Goal: Task Accomplishment & Management: Use online tool/utility

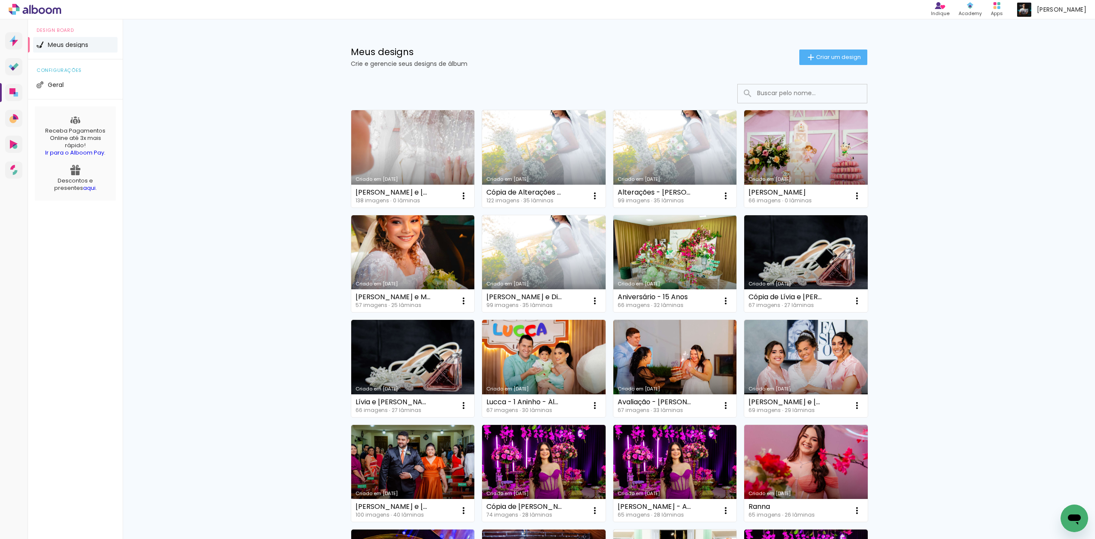
click at [389, 140] on link "Criado em [DATE]" at bounding box center [413, 158] width 124 height 97
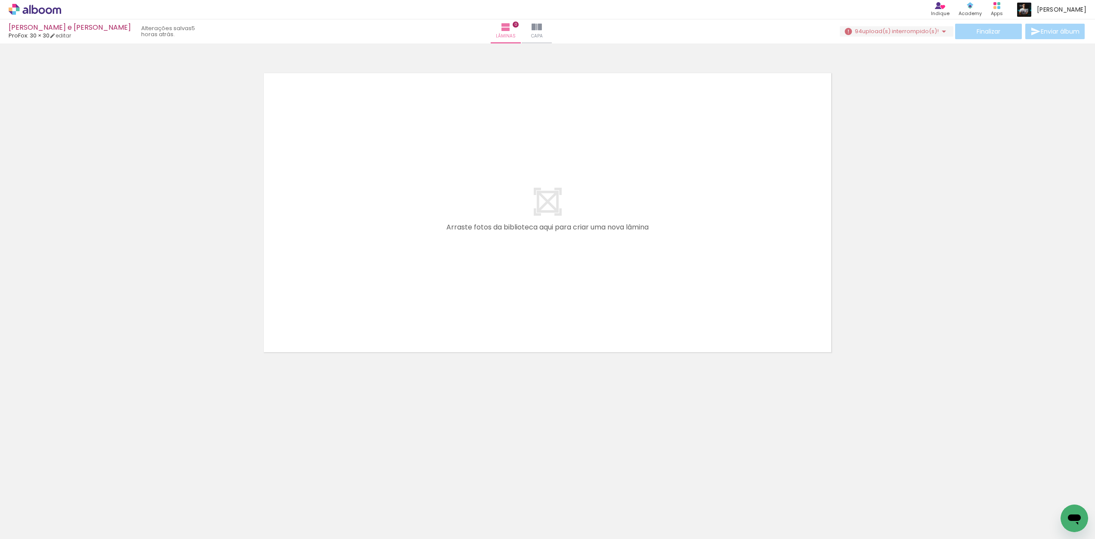
click at [899, 29] on span "upload(s) interrompido(s)!" at bounding box center [900, 31] width 77 height 8
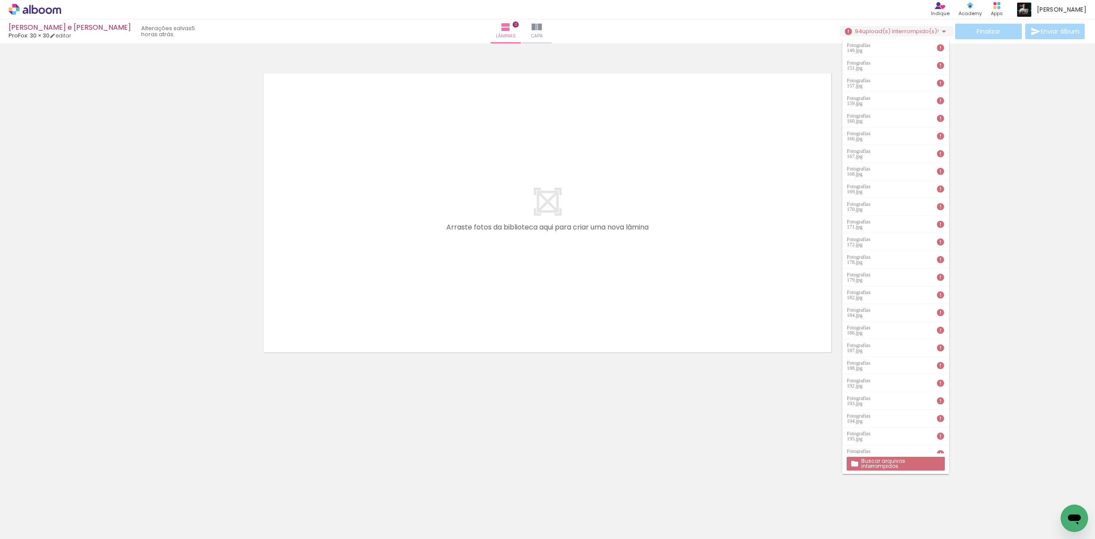
click at [0, 0] on slot "Buscar arquivos interrompidos" at bounding box center [0, 0] width 0 height 0
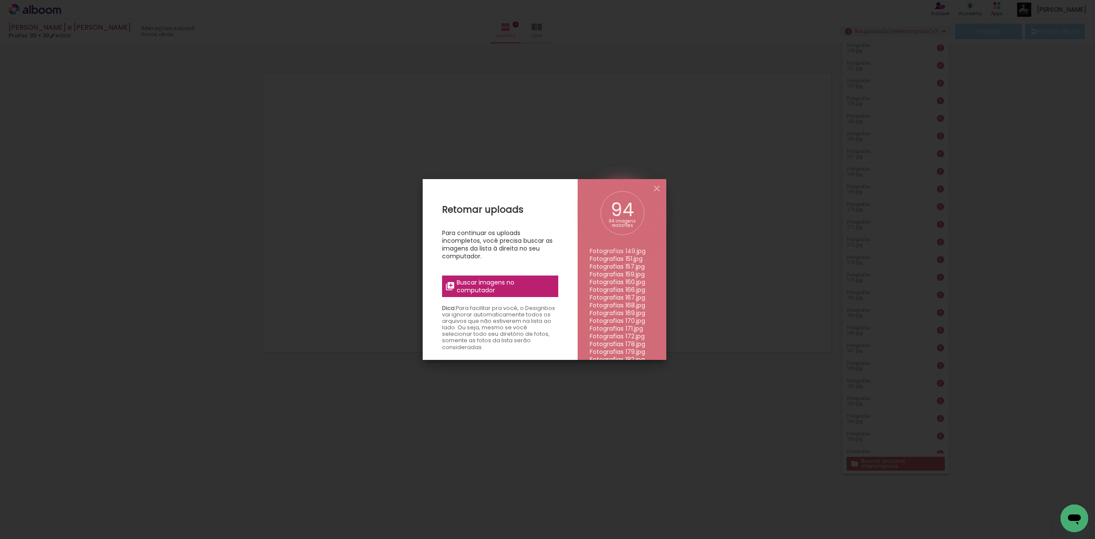
click at [502, 288] on span "Buscar imagens no computador" at bounding box center [505, 287] width 96 height 16
click at [0, 0] on input "file" at bounding box center [0, 0] width 0 height 0
click at [471, 291] on span "Buscar imagens no computador" at bounding box center [505, 287] width 96 height 16
click at [0, 0] on input "file" at bounding box center [0, 0] width 0 height 0
click at [490, 291] on span "Buscar imagens no computador" at bounding box center [505, 287] width 96 height 16
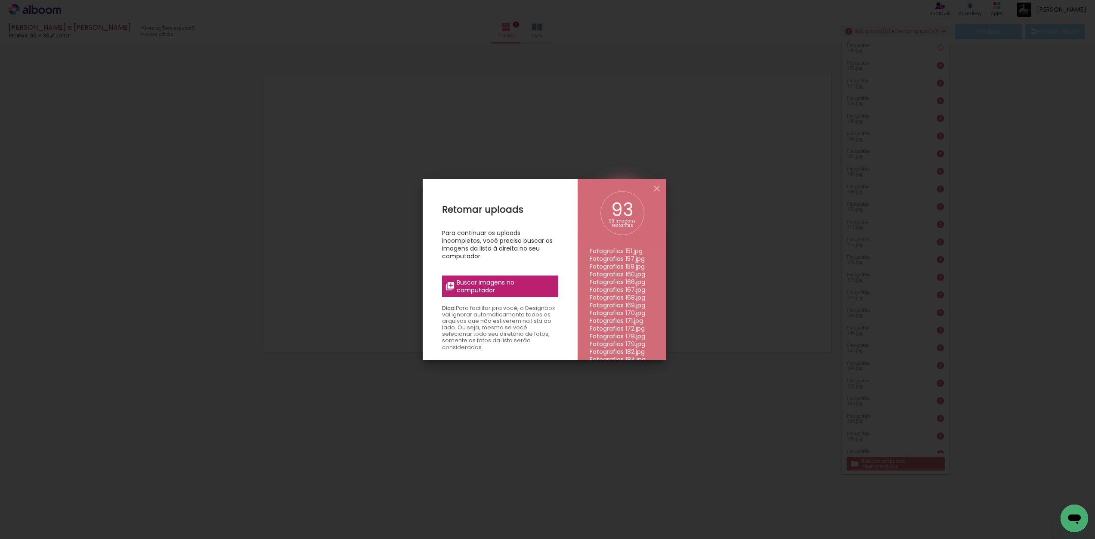
click at [0, 0] on input "file" at bounding box center [0, 0] width 0 height 0
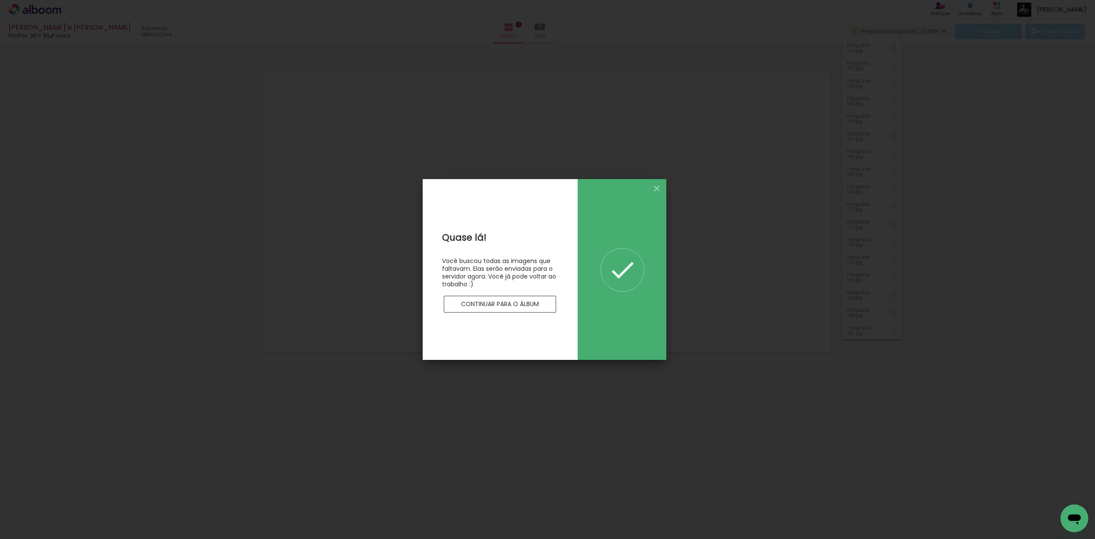
click at [0, 0] on slot "Continuar para o álbum" at bounding box center [0, 0] width 0 height 0
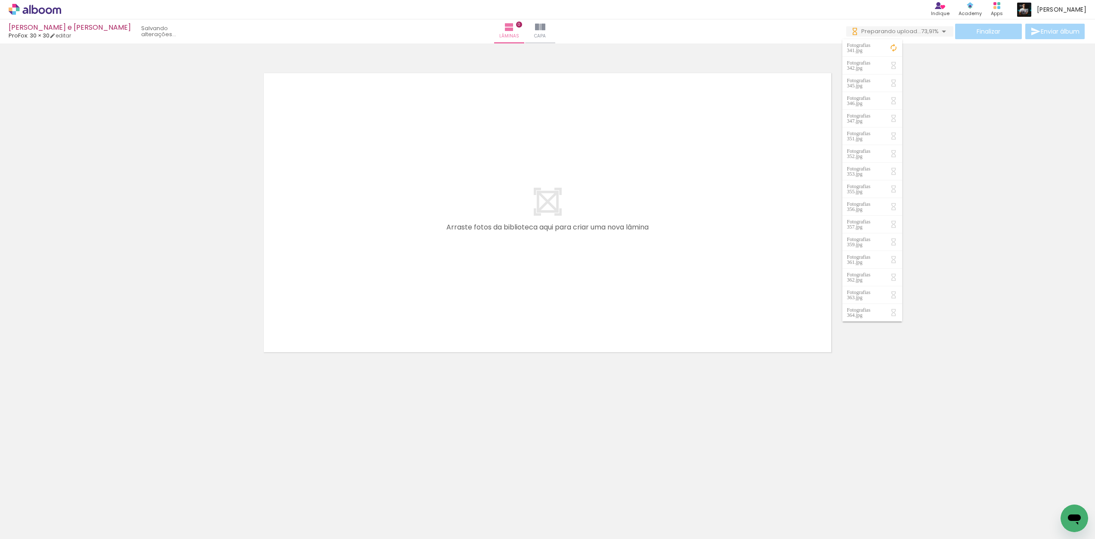
click at [227, 395] on neon-animatable "Confirmar Cancelar" at bounding box center [547, 241] width 1095 height 397
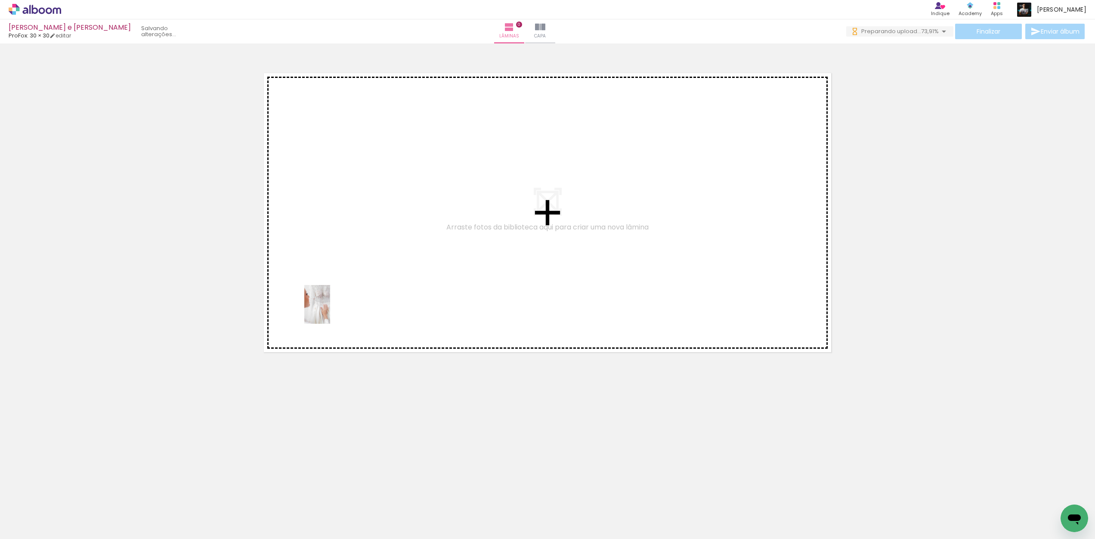
drag, startPoint x: 94, startPoint y: 514, endPoint x: 330, endPoint y: 311, distance: 311.7
click at [330, 311] on quentale-workspace at bounding box center [547, 269] width 1095 height 539
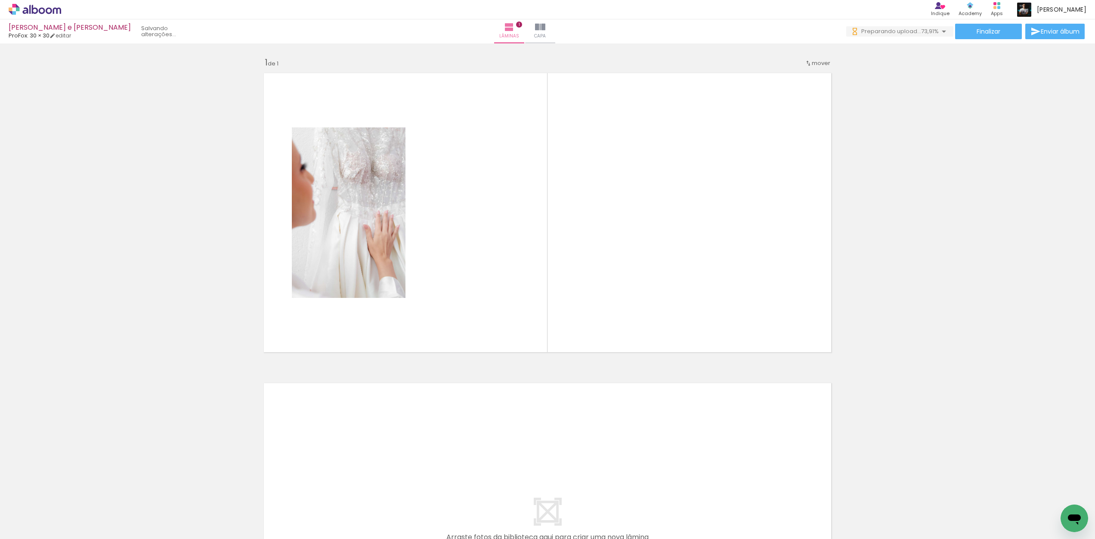
click at [32, 513] on input "Todas as fotos" at bounding box center [24, 512] width 33 height 7
click at [0, 0] on slot "Não utilizadas" at bounding box center [0, 0] width 0 height 0
type input "Não utilizadas"
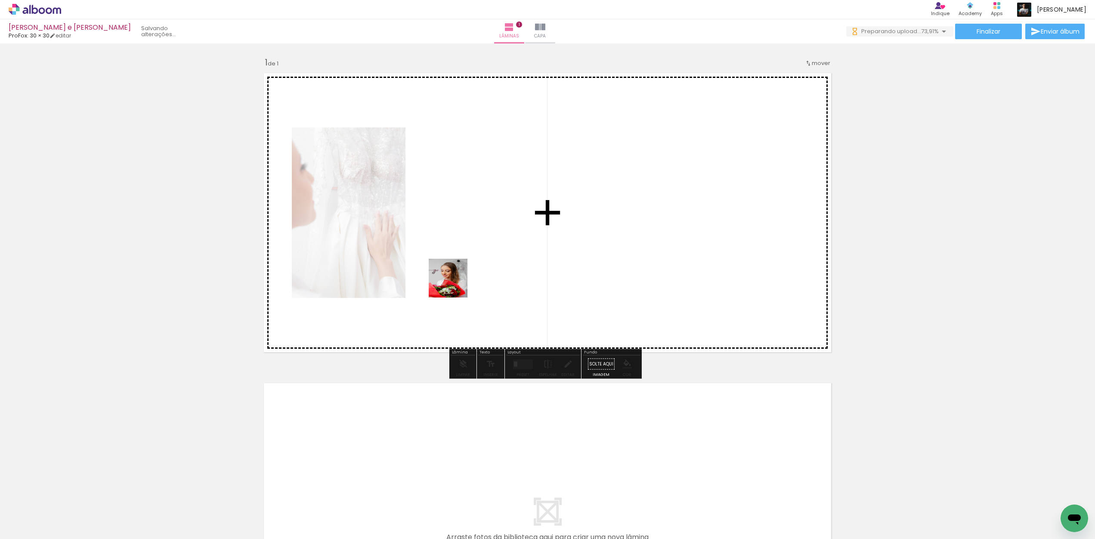
drag, startPoint x: 150, startPoint y: 472, endPoint x: 484, endPoint y: 266, distance: 392.7
click at [484, 266] on quentale-workspace at bounding box center [547, 269] width 1095 height 539
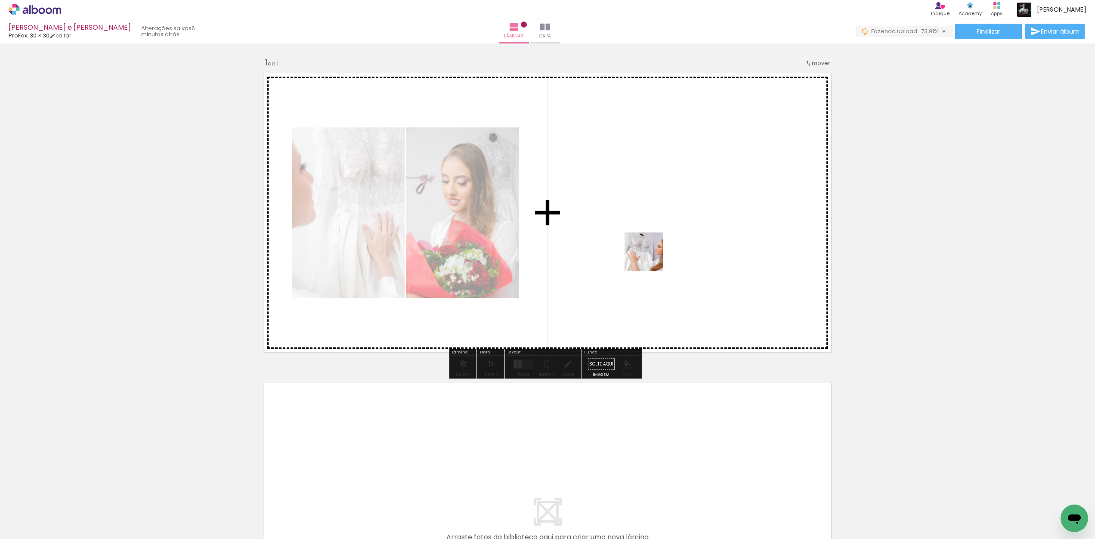
drag, startPoint x: 94, startPoint y: 517, endPoint x: 682, endPoint y: 241, distance: 649.7
click at [682, 241] on quentale-workspace at bounding box center [547, 269] width 1095 height 539
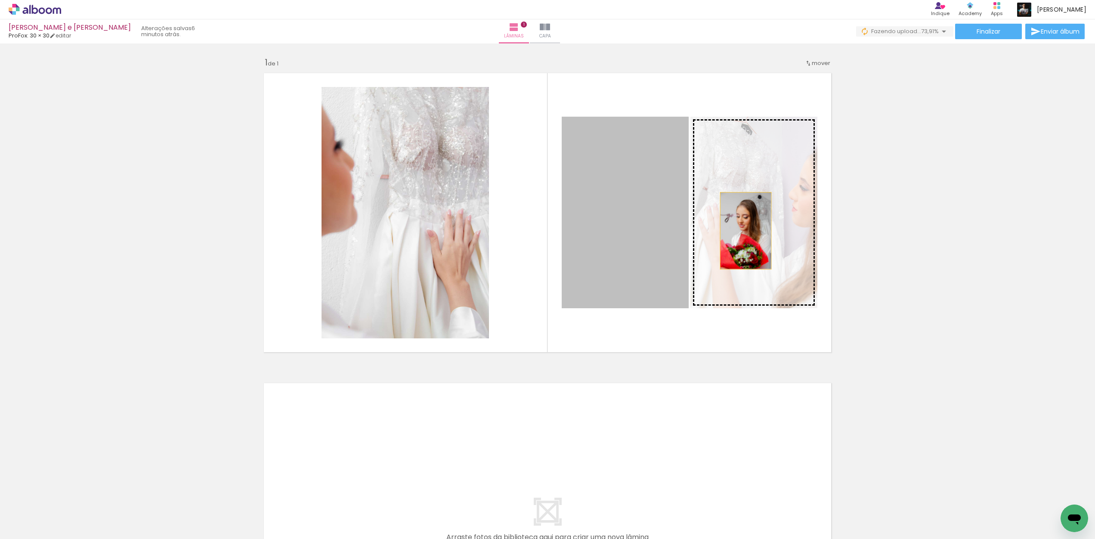
drag, startPoint x: 614, startPoint y: 238, endPoint x: 743, endPoint y: 231, distance: 128.9
click at [0, 0] on slot at bounding box center [0, 0] width 0 height 0
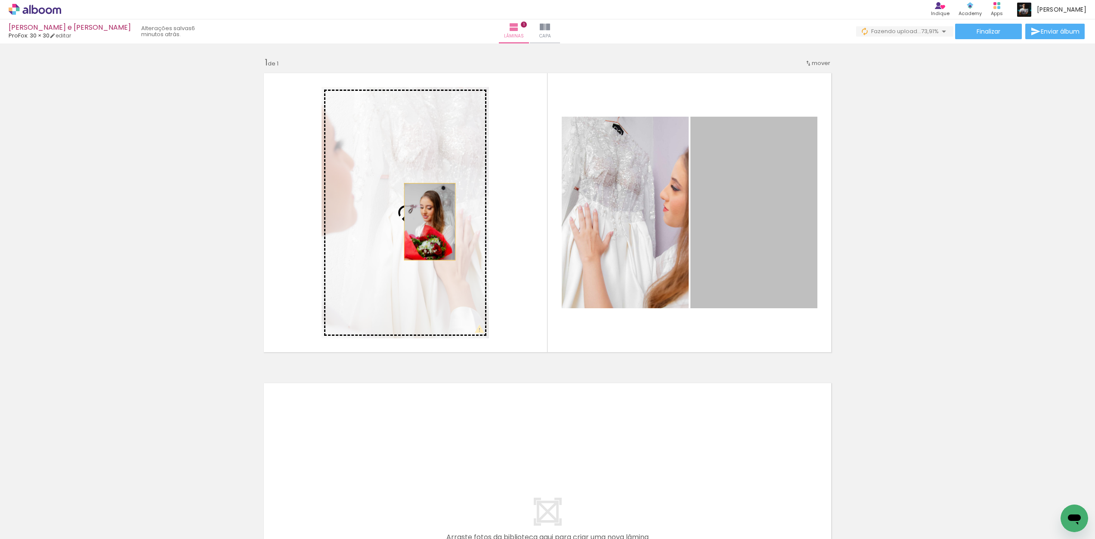
drag, startPoint x: 742, startPoint y: 229, endPoint x: 427, endPoint y: 222, distance: 315.7
click at [0, 0] on slot at bounding box center [0, 0] width 0 height 0
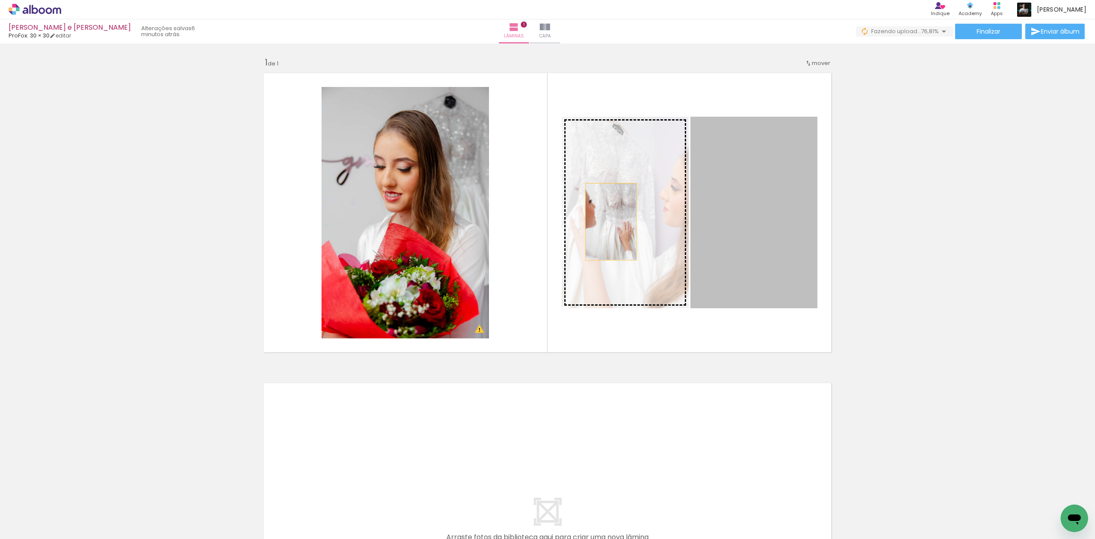
drag, startPoint x: 779, startPoint y: 228, endPoint x: 607, endPoint y: 222, distance: 172.4
click at [0, 0] on slot at bounding box center [0, 0] width 0 height 0
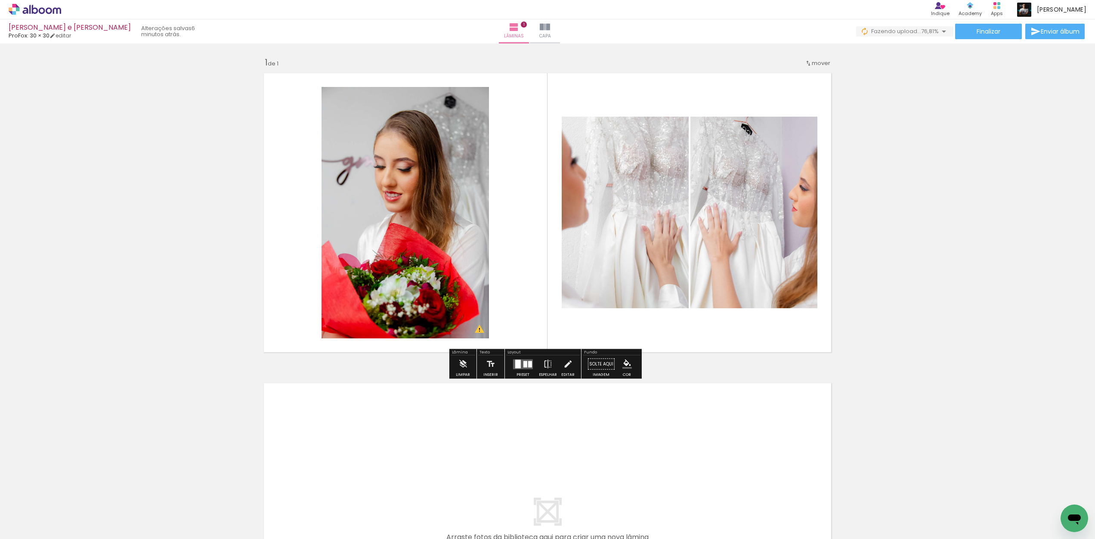
click at [872, 224] on div "Inserir lâmina 1 de 1 O Designbox precisará aumentar a sua imagem em 155% para …" at bounding box center [547, 357] width 1095 height 620
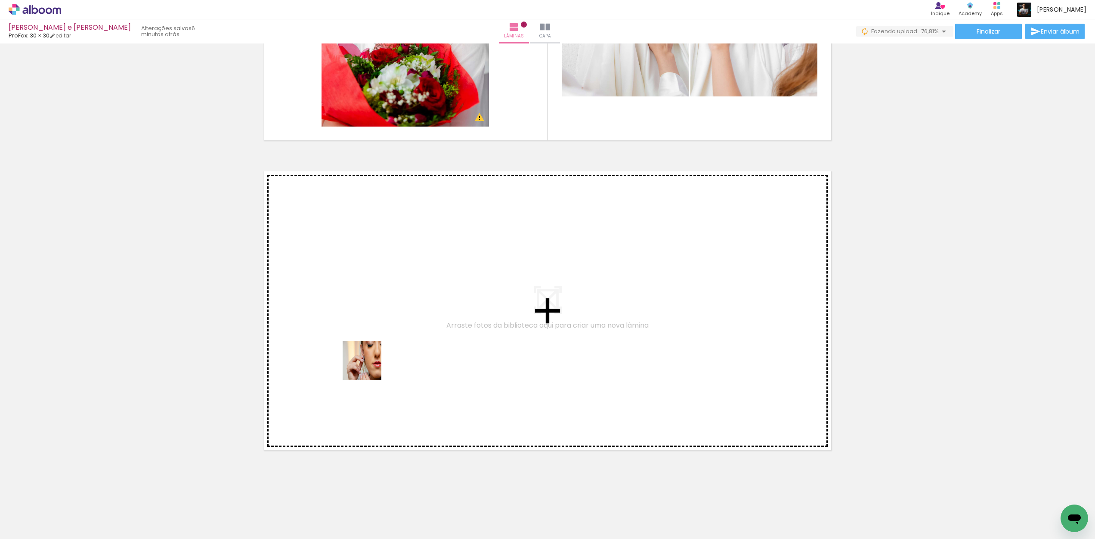
drag, startPoint x: 82, startPoint y: 511, endPoint x: 381, endPoint y: 358, distance: 336.2
click at [381, 358] on quentale-workspace at bounding box center [547, 269] width 1095 height 539
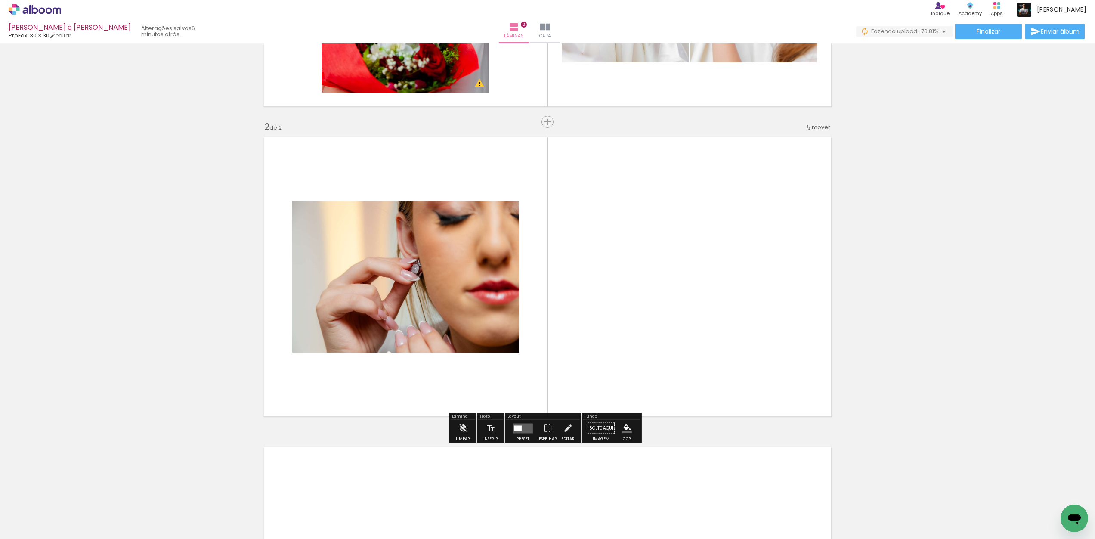
scroll to position [258, 0]
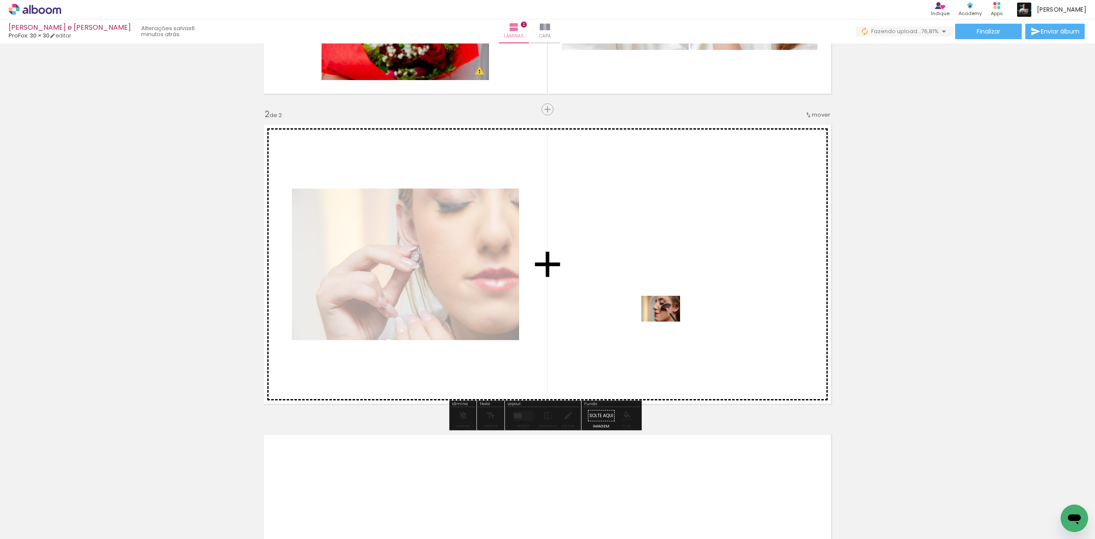
drag, startPoint x: 99, startPoint y: 514, endPoint x: 667, endPoint y: 322, distance: 600.5
click at [667, 322] on quentale-workspace at bounding box center [547, 269] width 1095 height 539
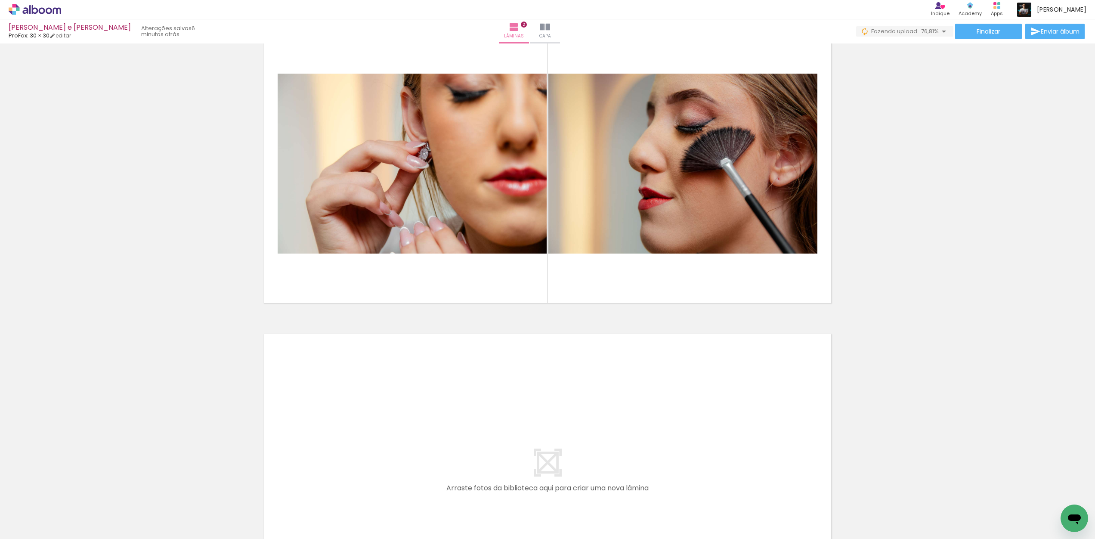
scroll to position [522, 0]
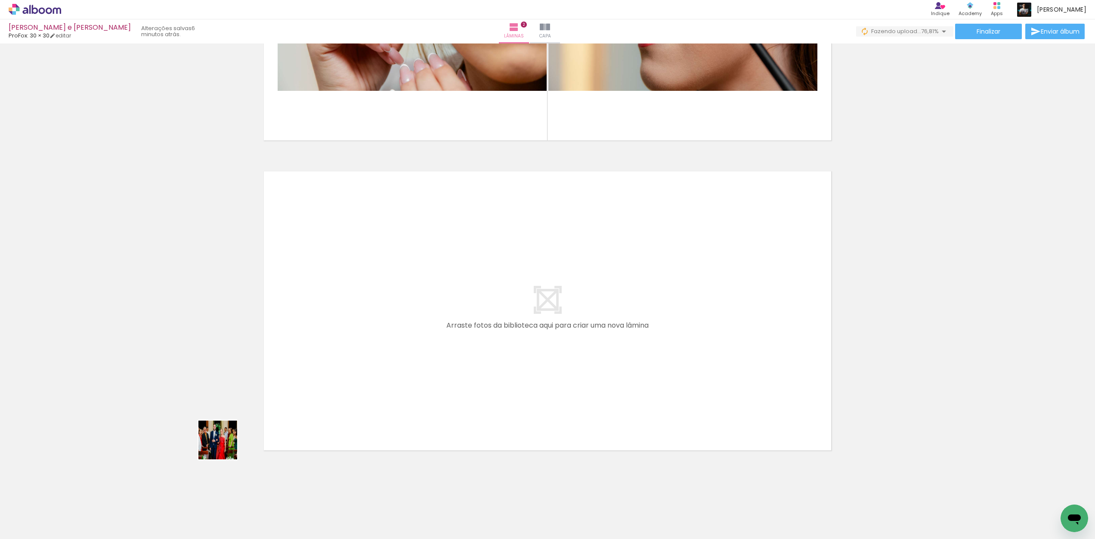
drag, startPoint x: 93, startPoint y: 512, endPoint x: 363, endPoint y: 371, distance: 304.7
click at [363, 371] on quentale-workspace at bounding box center [547, 269] width 1095 height 539
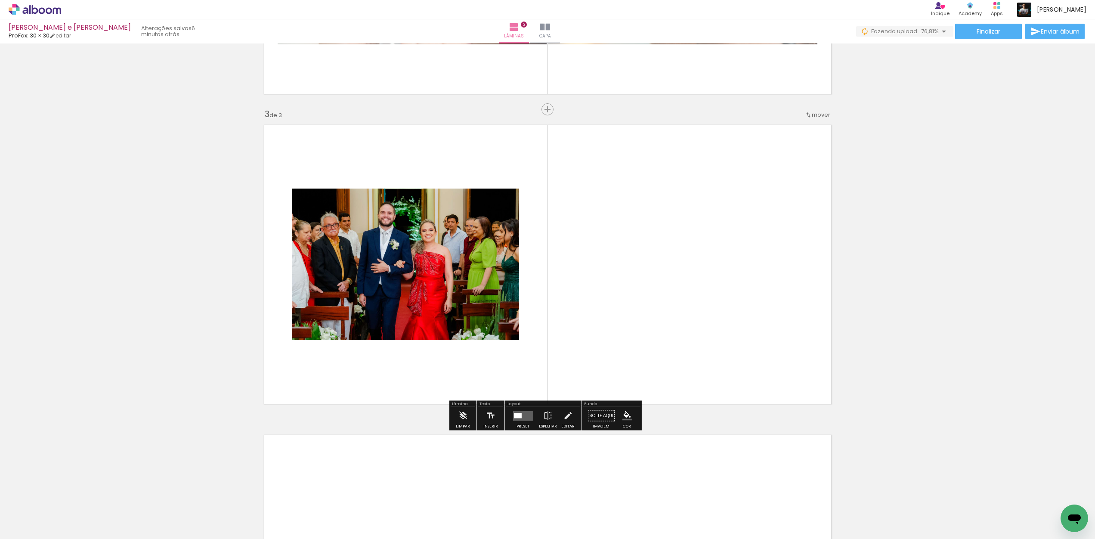
scroll to position [568, 0]
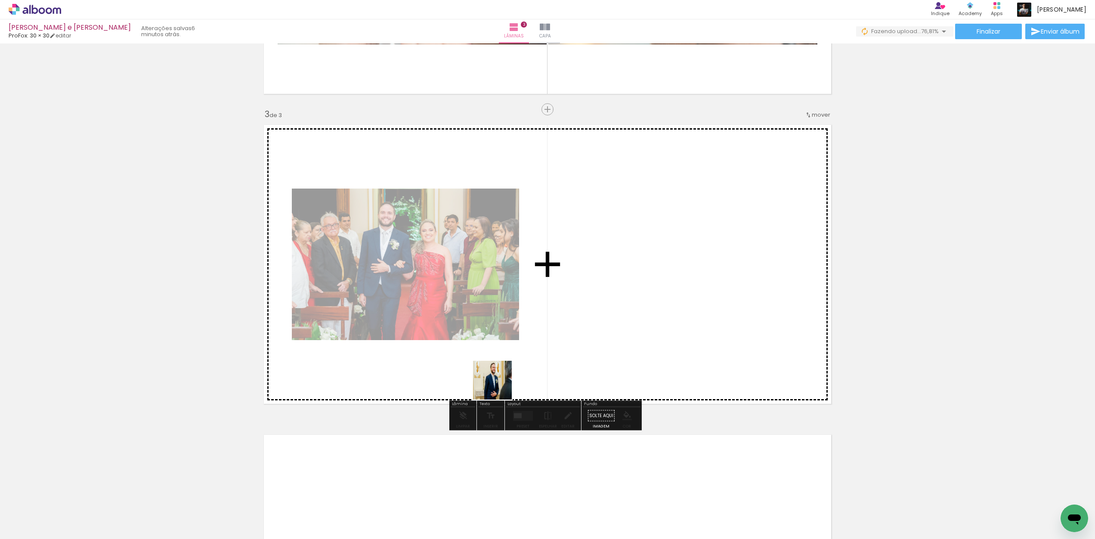
drag, startPoint x: 86, startPoint y: 517, endPoint x: 728, endPoint y: 283, distance: 683.2
click at [728, 283] on quentale-workspace at bounding box center [547, 269] width 1095 height 539
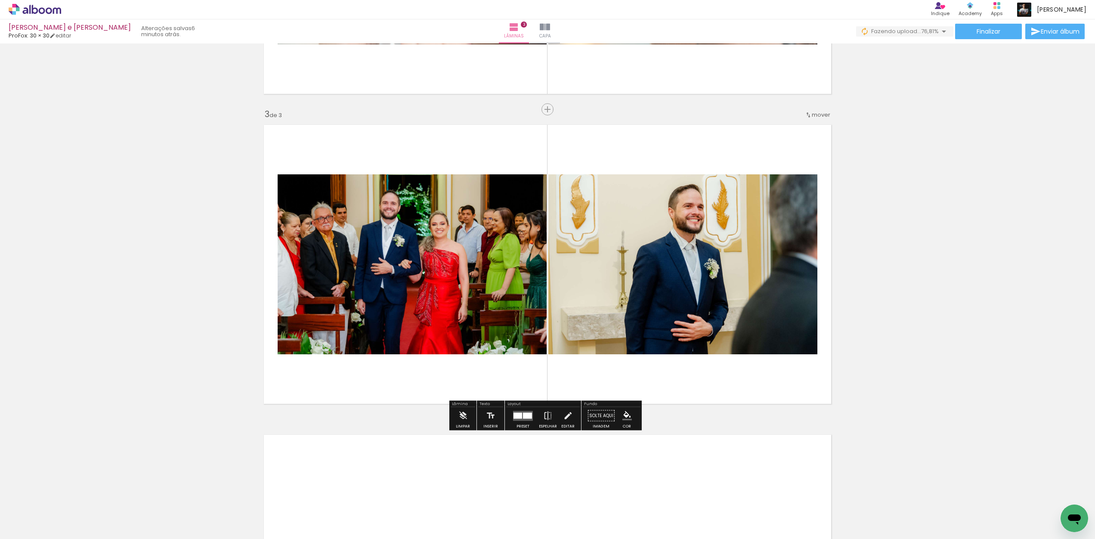
scroll to position [832, 0]
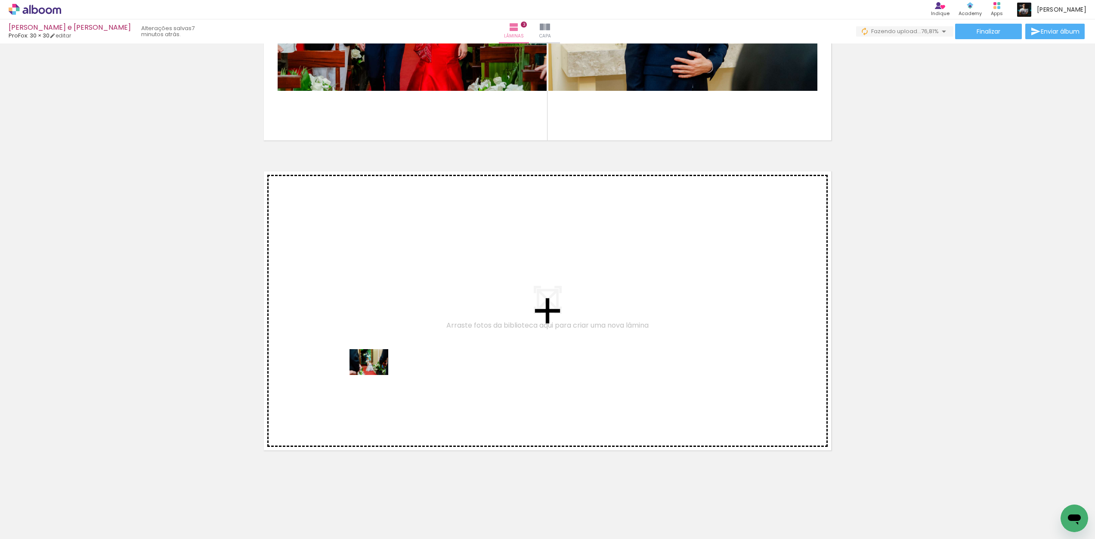
drag, startPoint x: 85, startPoint y: 514, endPoint x: 375, endPoint y: 375, distance: 321.8
click at [375, 375] on quentale-workspace at bounding box center [547, 269] width 1095 height 539
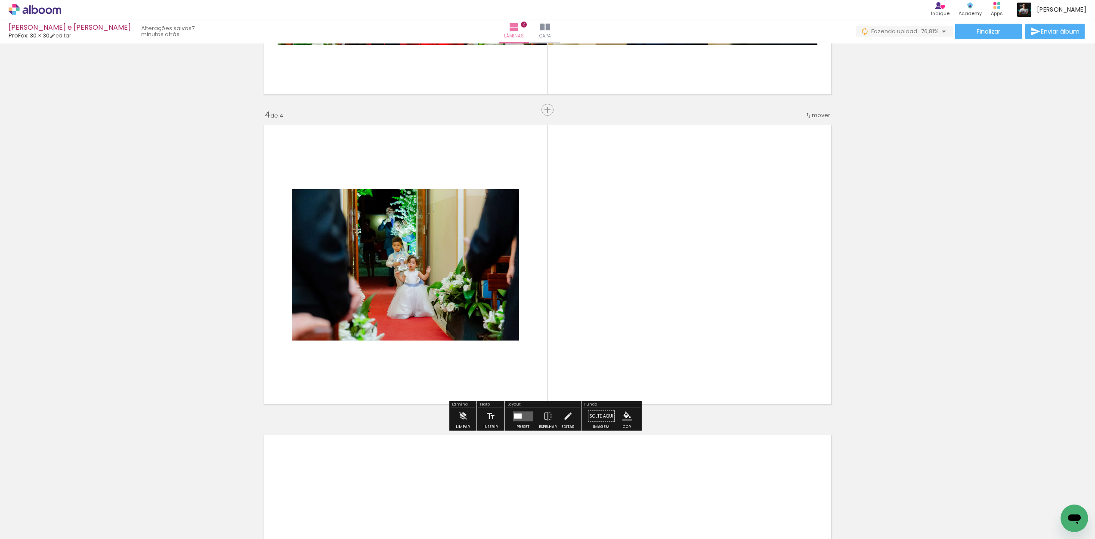
scroll to position [878, 0]
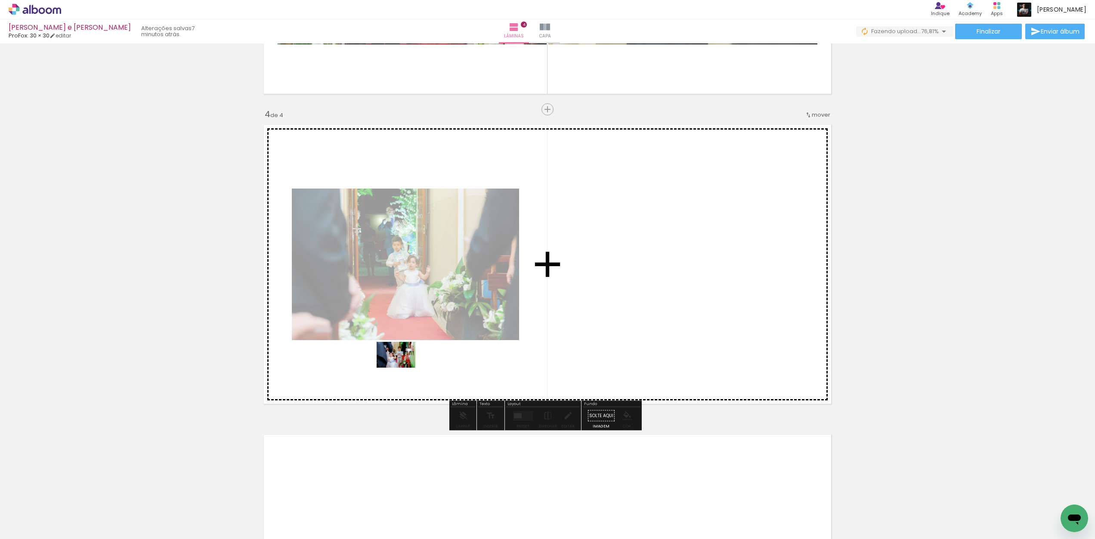
drag, startPoint x: 84, startPoint y: 515, endPoint x: 403, endPoint y: 368, distance: 350.8
click at [403, 368] on quentale-workspace at bounding box center [547, 269] width 1095 height 539
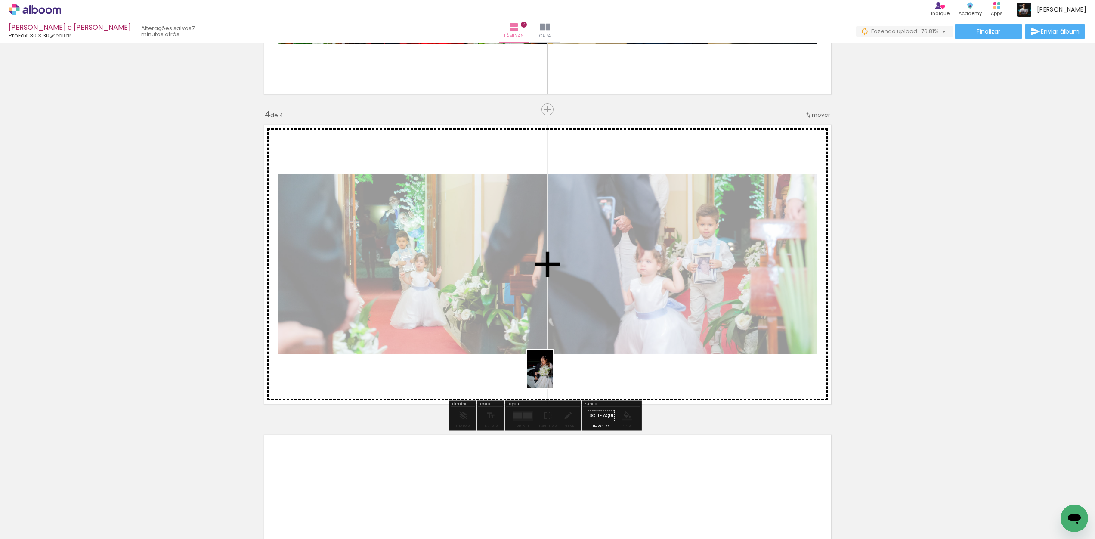
drag, startPoint x: 134, startPoint y: 513, endPoint x: 553, endPoint y: 375, distance: 441.3
click at [553, 375] on quentale-workspace at bounding box center [547, 269] width 1095 height 539
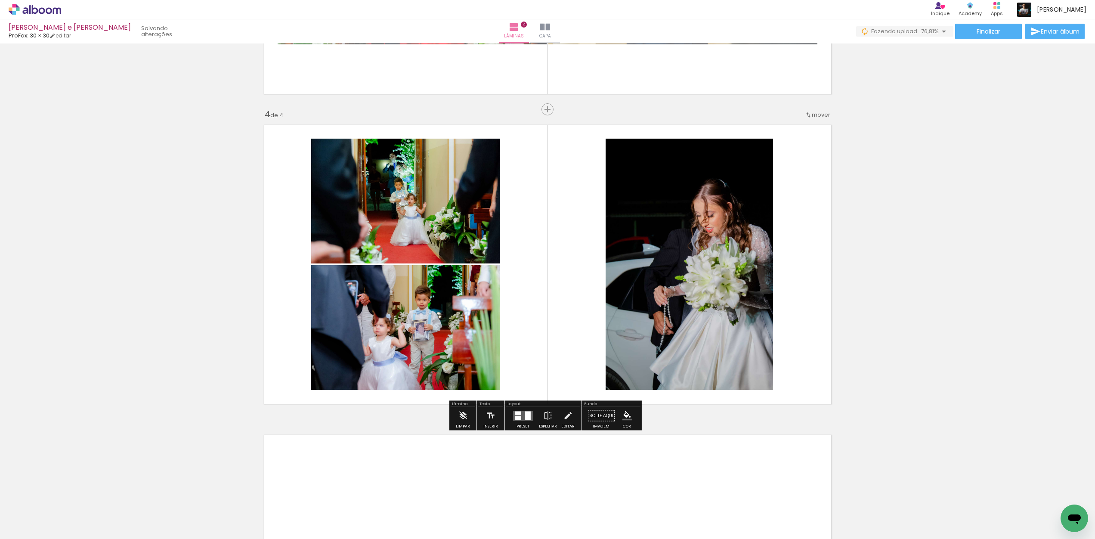
scroll to position [1136, 0]
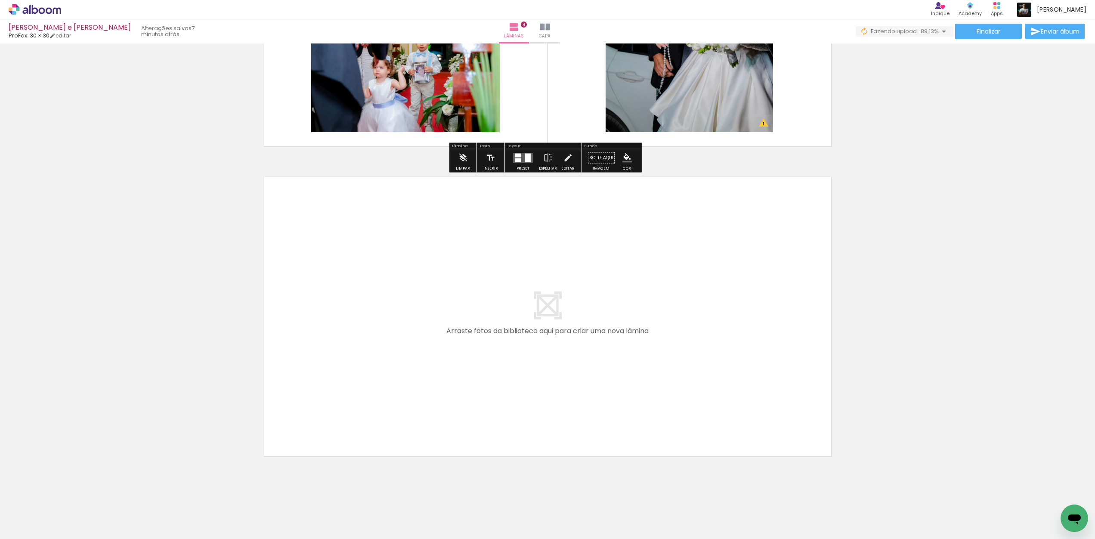
click at [68, 492] on iron-icon at bounding box center [67, 492] width 9 height 9
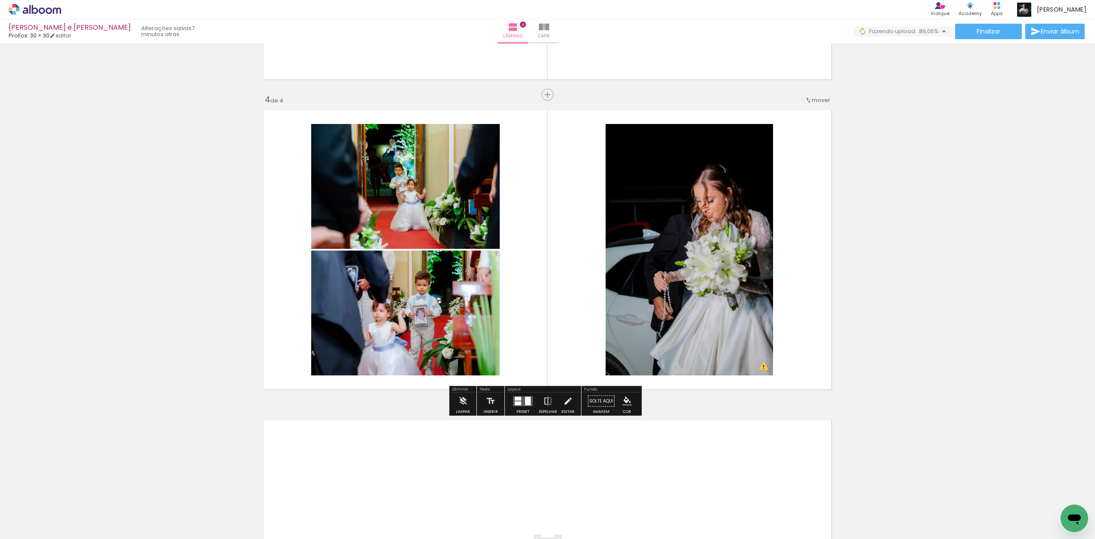
scroll to position [1041, 0]
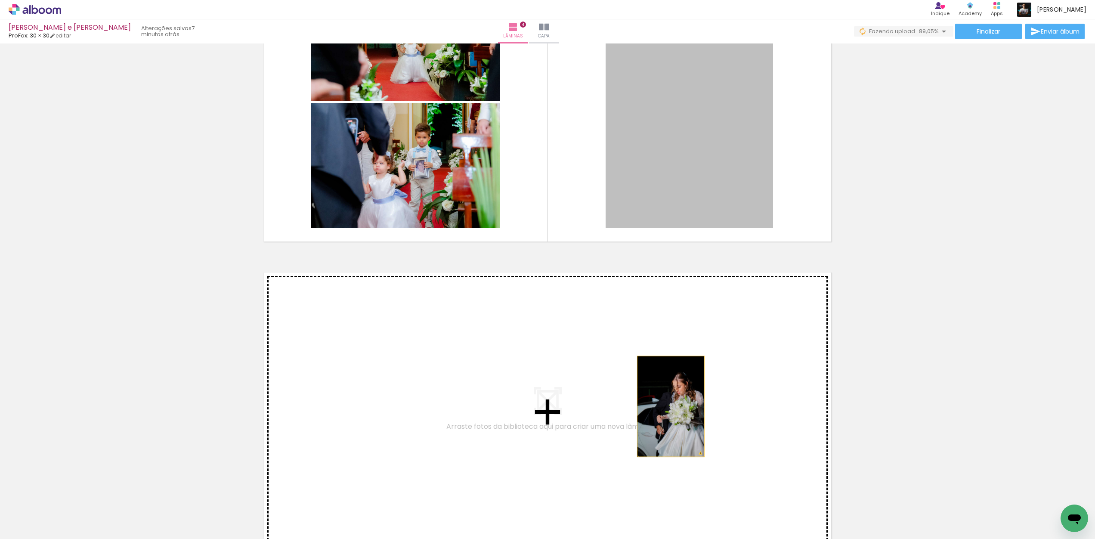
drag, startPoint x: 702, startPoint y: 177, endPoint x: 668, endPoint y: 406, distance: 231.6
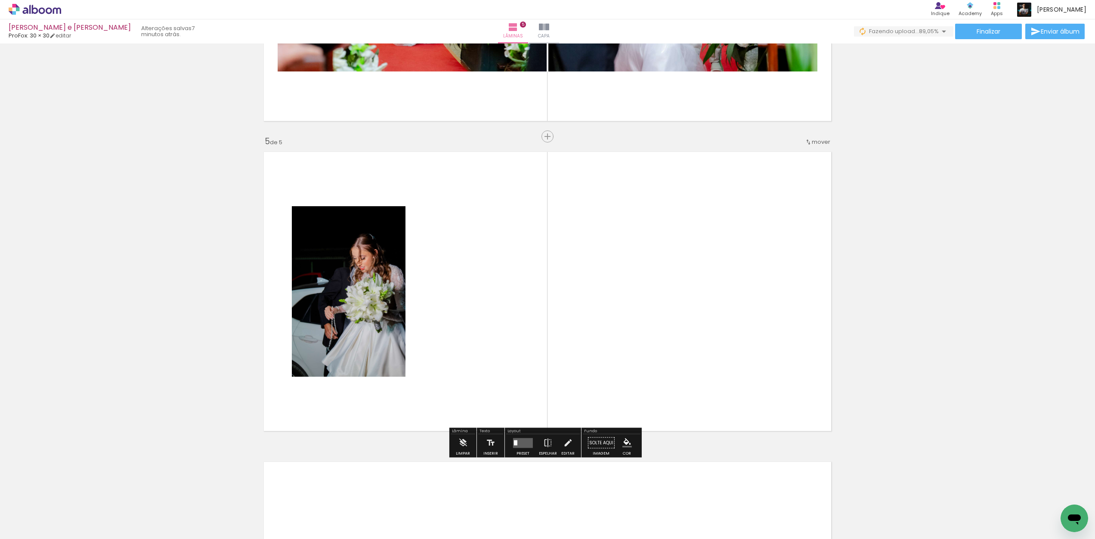
scroll to position [1188, 0]
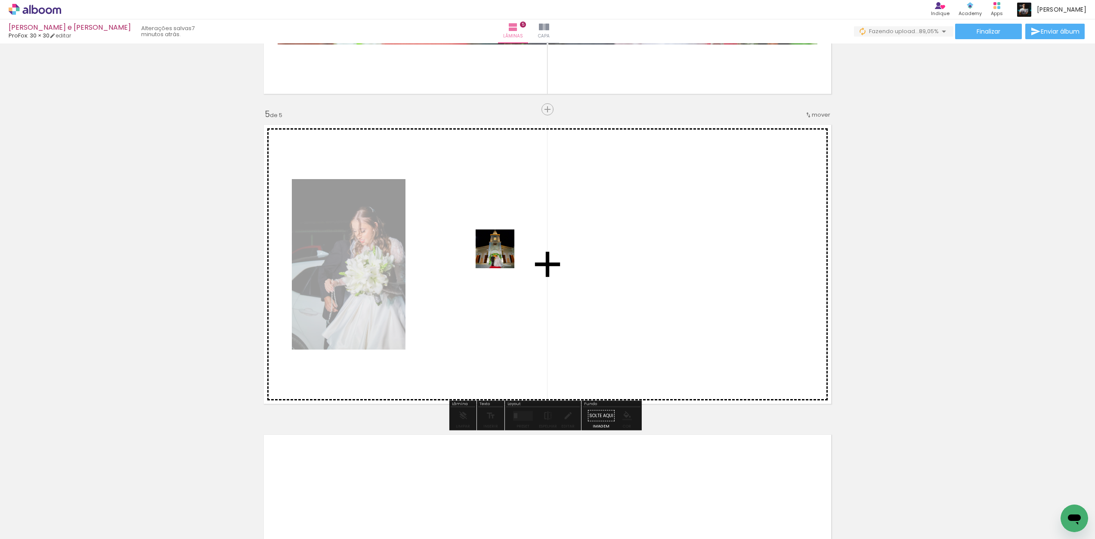
drag, startPoint x: 91, startPoint y: 510, endPoint x: 502, endPoint y: 255, distance: 483.4
click at [502, 255] on quentale-workspace at bounding box center [547, 269] width 1095 height 539
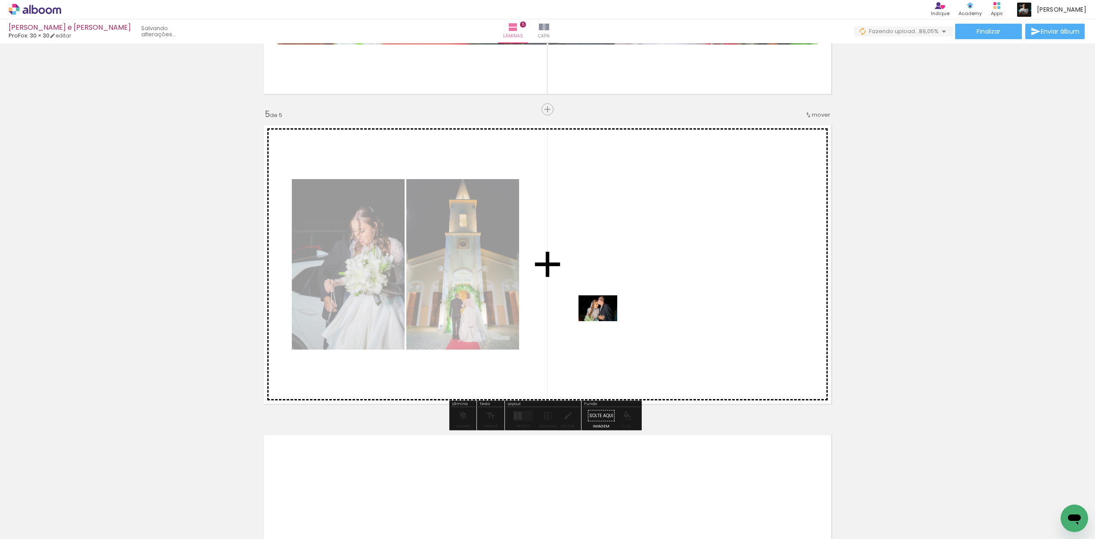
drag, startPoint x: 140, startPoint y: 519, endPoint x: 605, endPoint y: 321, distance: 504.5
click at [605, 321] on quentale-workspace at bounding box center [547, 269] width 1095 height 539
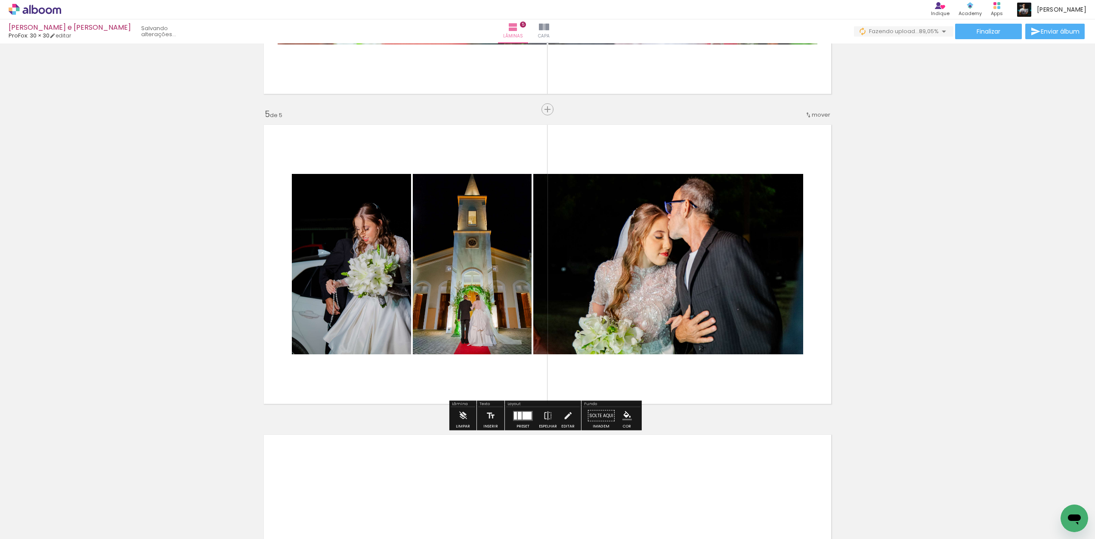
click at [116, 493] on iron-icon at bounding box center [115, 492] width 9 height 9
click at [117, 493] on iron-icon at bounding box center [115, 492] width 9 height 9
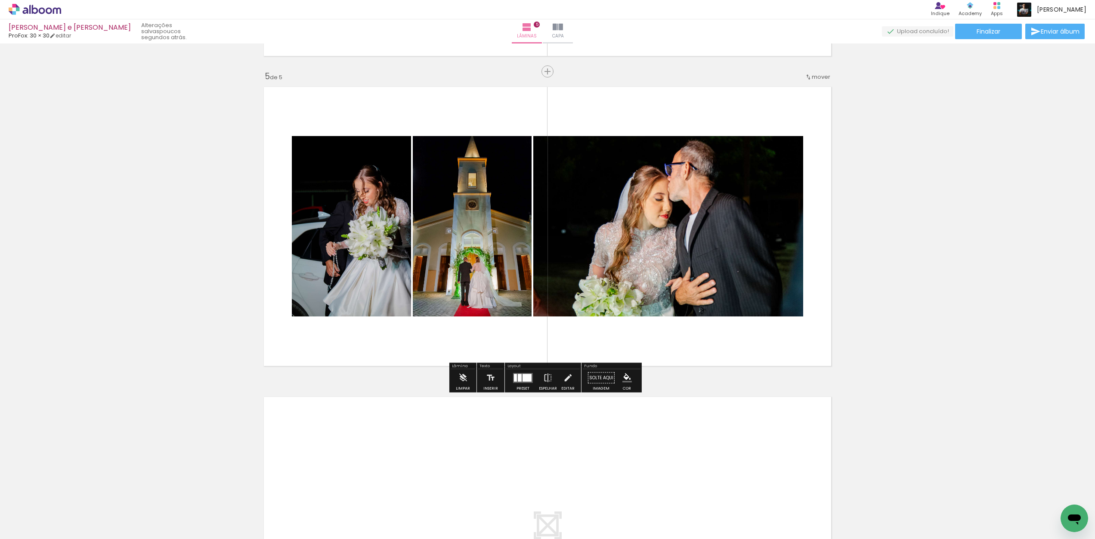
scroll to position [1452, 0]
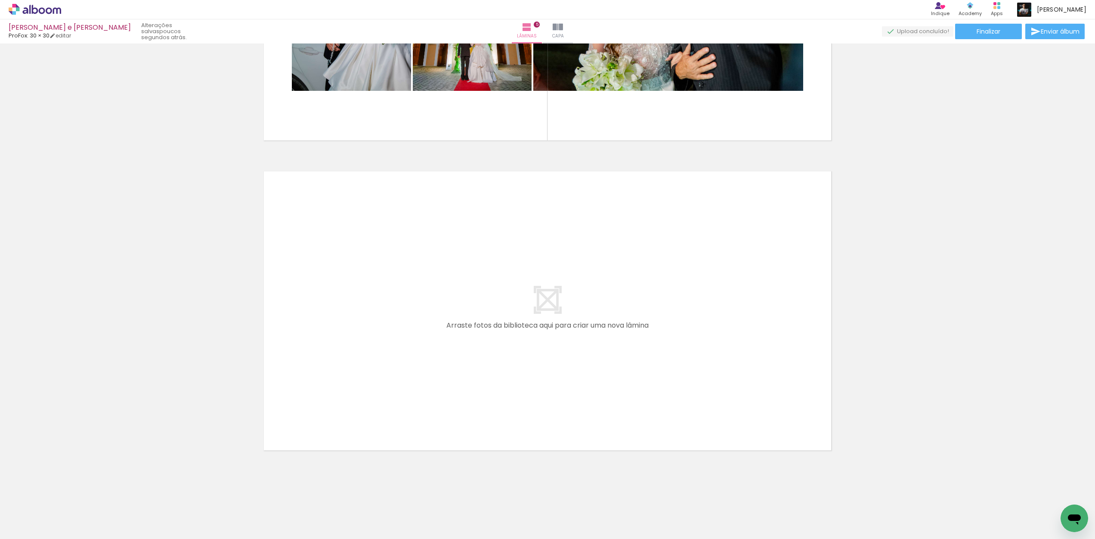
click at [71, 493] on iron-icon at bounding box center [67, 492] width 9 height 9
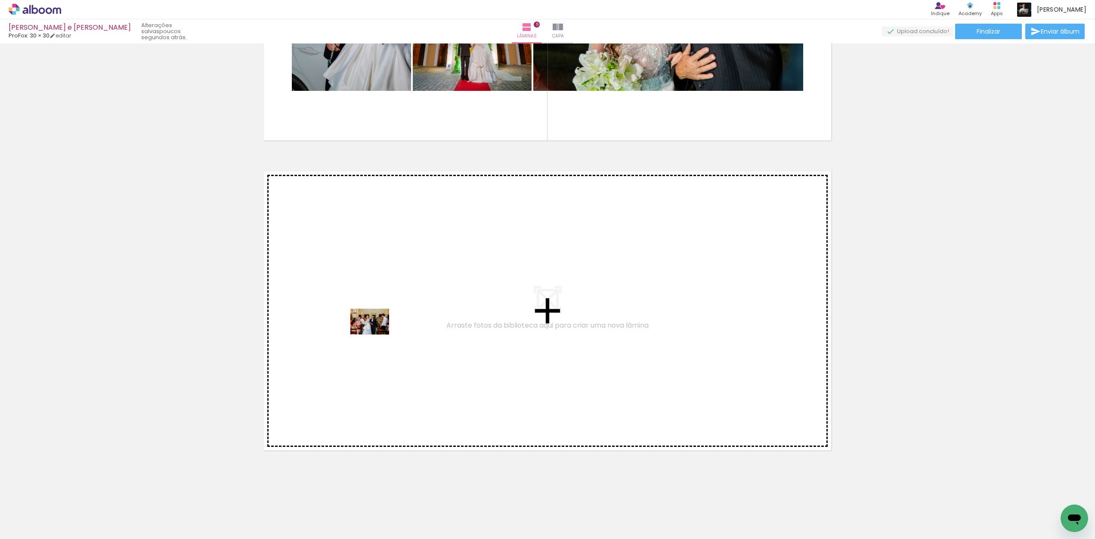
drag, startPoint x: 104, startPoint y: 502, endPoint x: 378, endPoint y: 334, distance: 320.9
click at [378, 334] on quentale-workspace at bounding box center [547, 269] width 1095 height 539
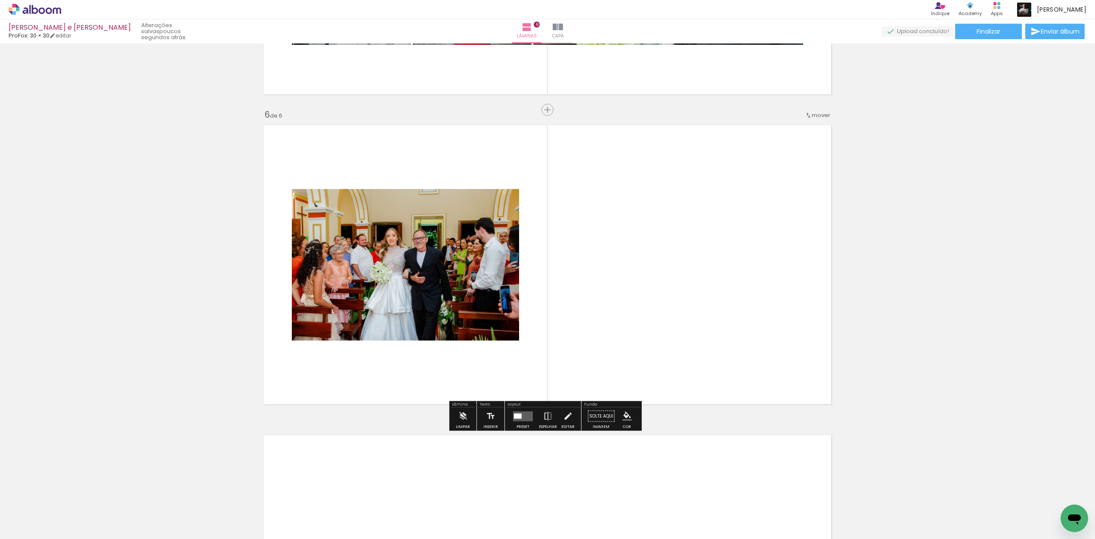
scroll to position [1498, 0]
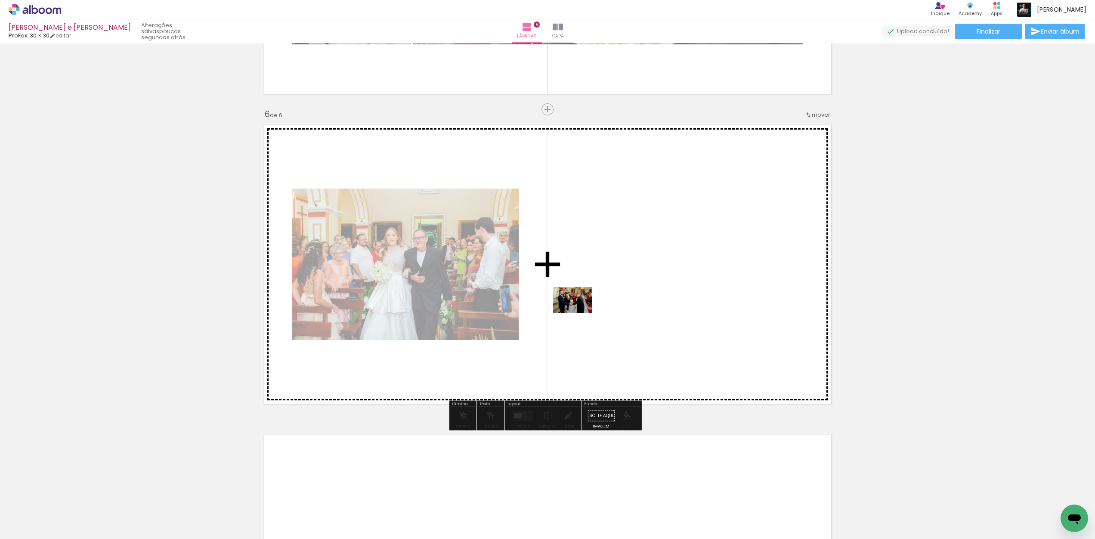
drag, startPoint x: 92, startPoint y: 518, endPoint x: 579, endPoint y: 313, distance: 528.5
click at [579, 313] on quentale-workspace at bounding box center [547, 269] width 1095 height 539
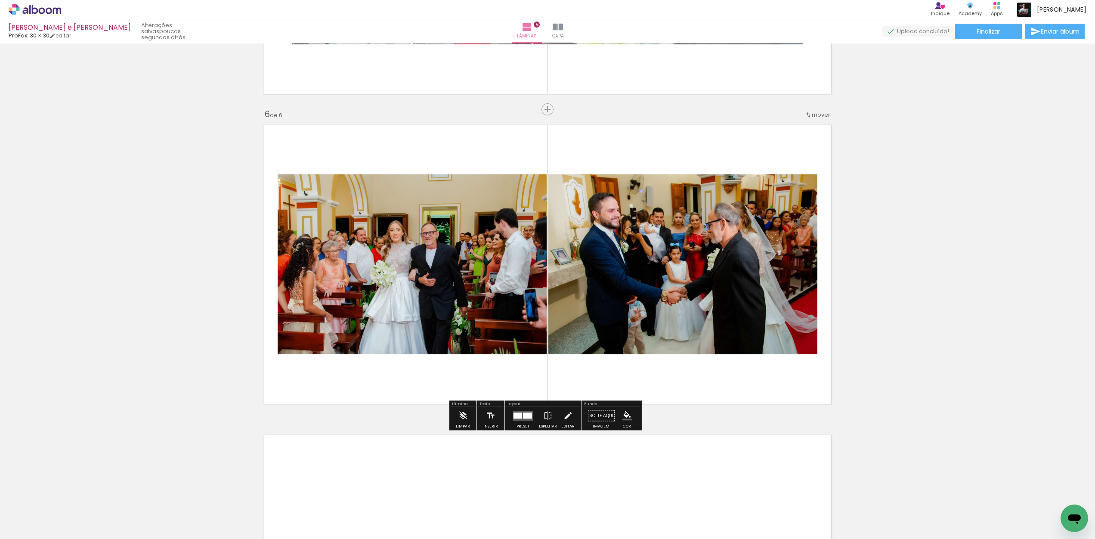
scroll to position [1673, 0]
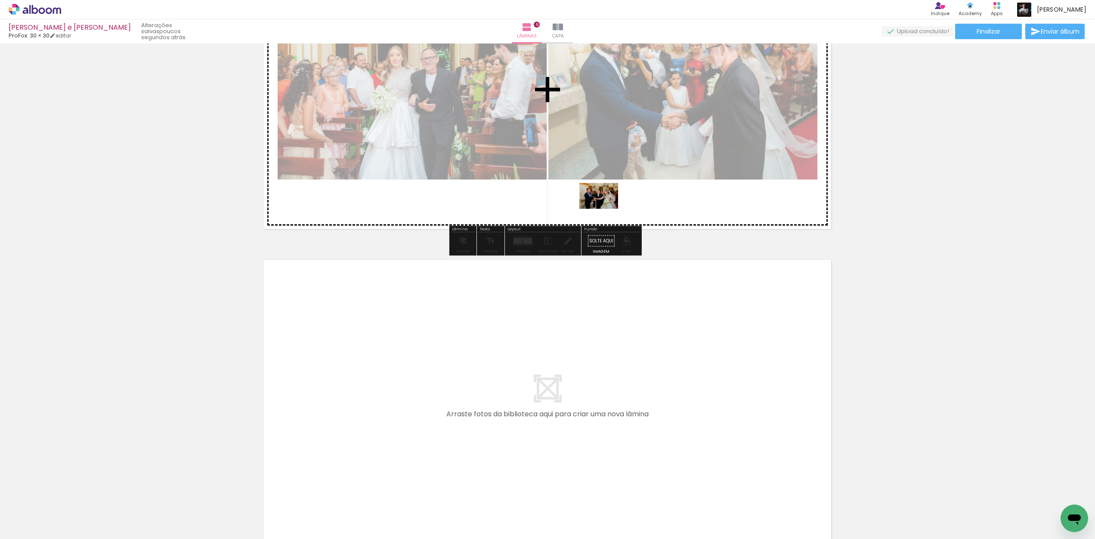
drag, startPoint x: 91, startPoint y: 514, endPoint x: 605, endPoint y: 209, distance: 597.9
click at [605, 209] on quentale-workspace at bounding box center [547, 269] width 1095 height 539
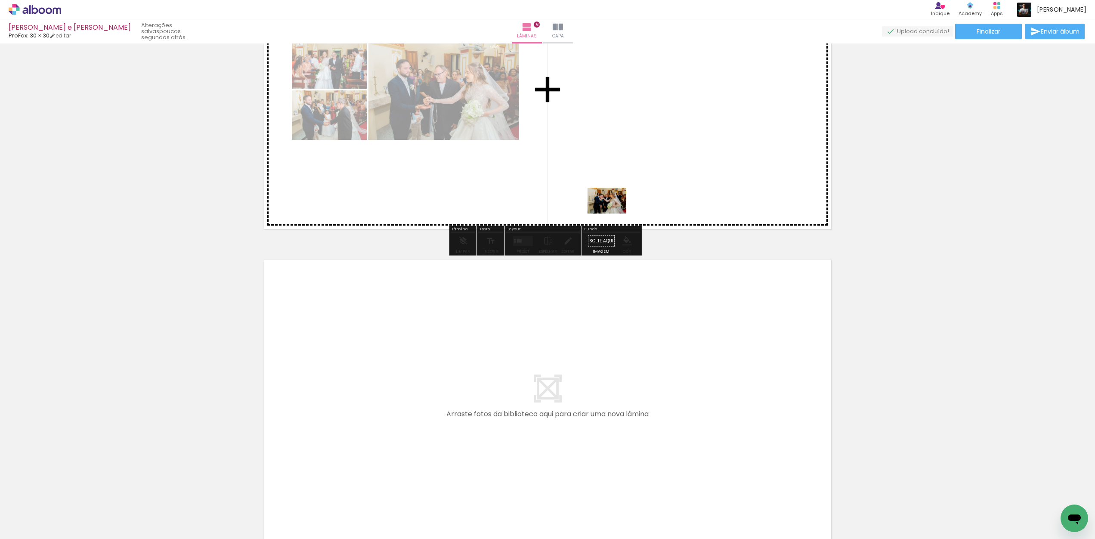
drag, startPoint x: 91, startPoint y: 516, endPoint x: 614, endPoint y: 213, distance: 605.0
click at [614, 213] on quentale-workspace at bounding box center [547, 269] width 1095 height 539
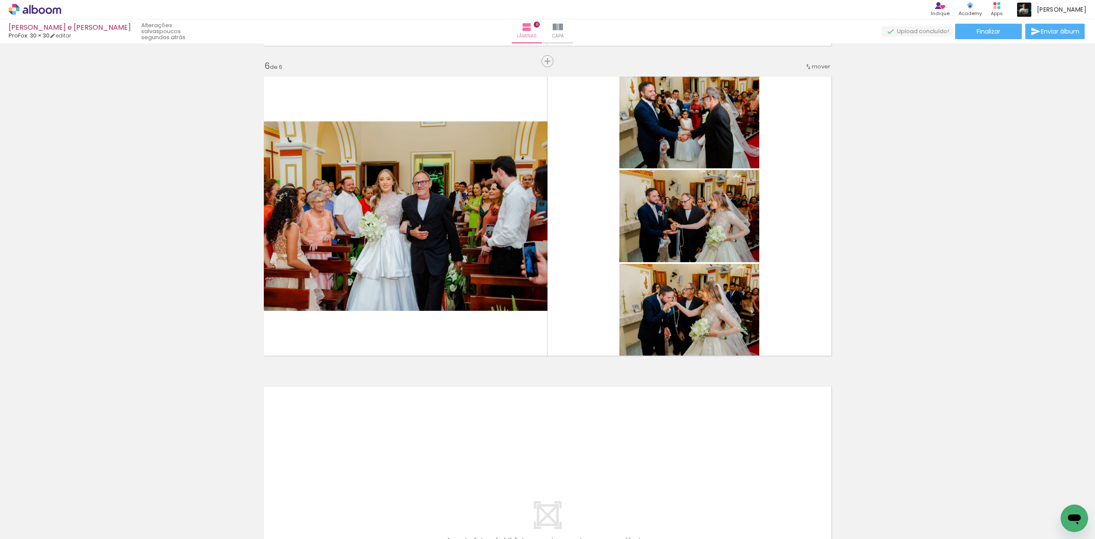
scroll to position [1762, 0]
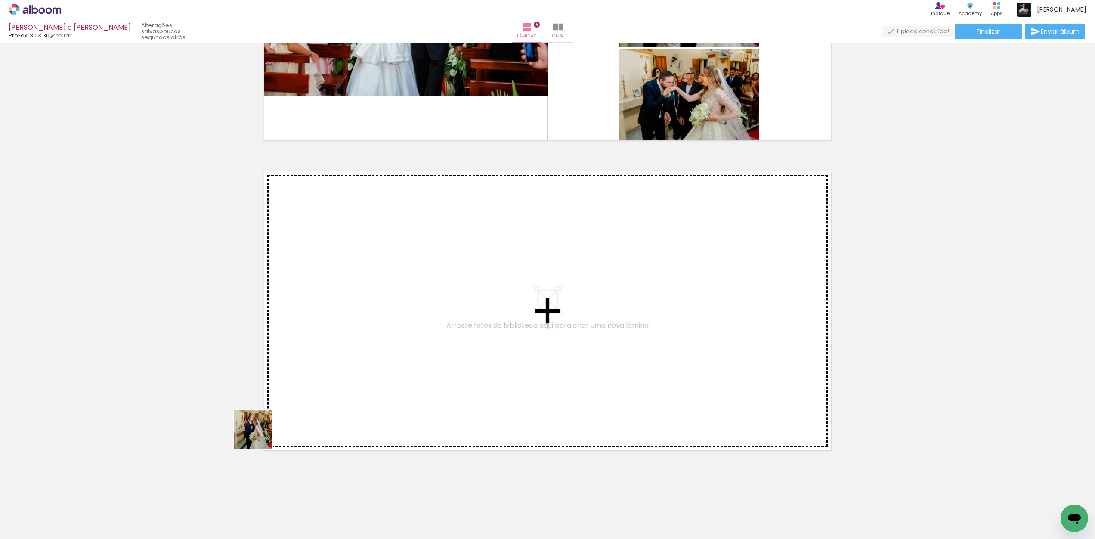
drag, startPoint x: 85, startPoint y: 515, endPoint x: 453, endPoint y: 314, distance: 419.3
click at [453, 314] on quentale-workspace at bounding box center [547, 269] width 1095 height 539
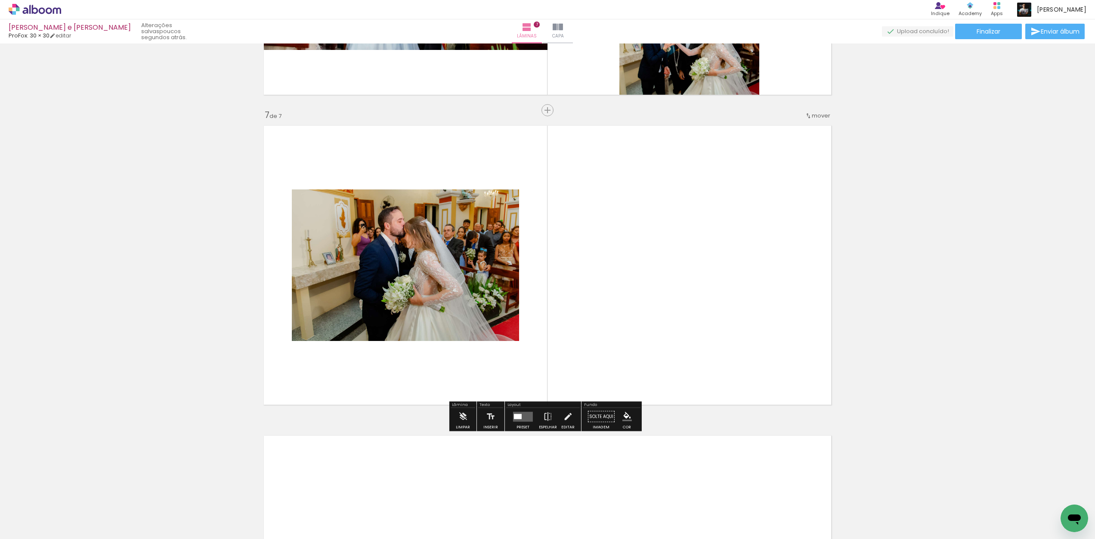
scroll to position [1808, 0]
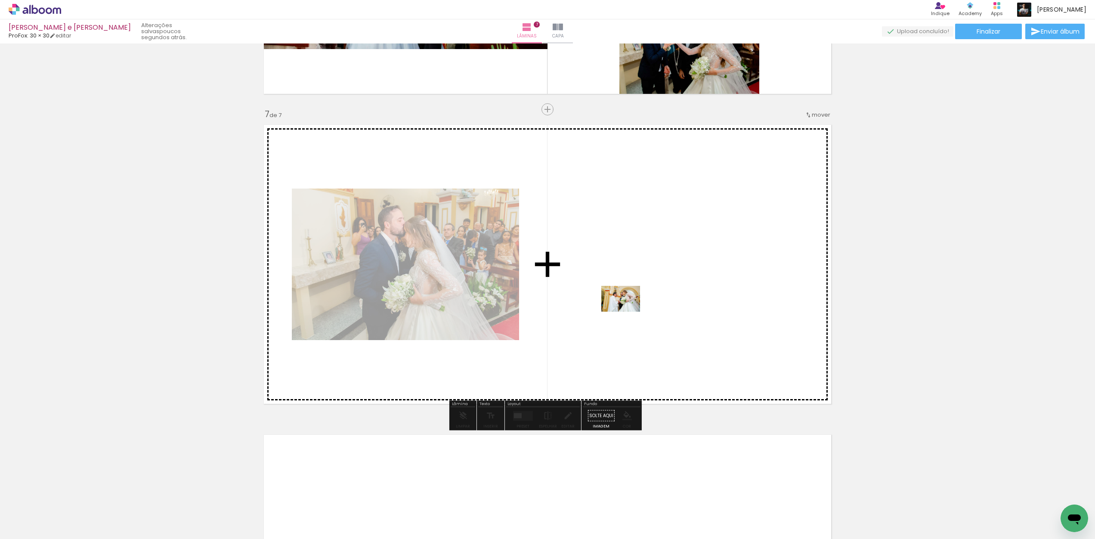
drag, startPoint x: 87, startPoint y: 515, endPoint x: 627, endPoint y: 312, distance: 577.3
click at [627, 312] on quentale-workspace at bounding box center [547, 269] width 1095 height 539
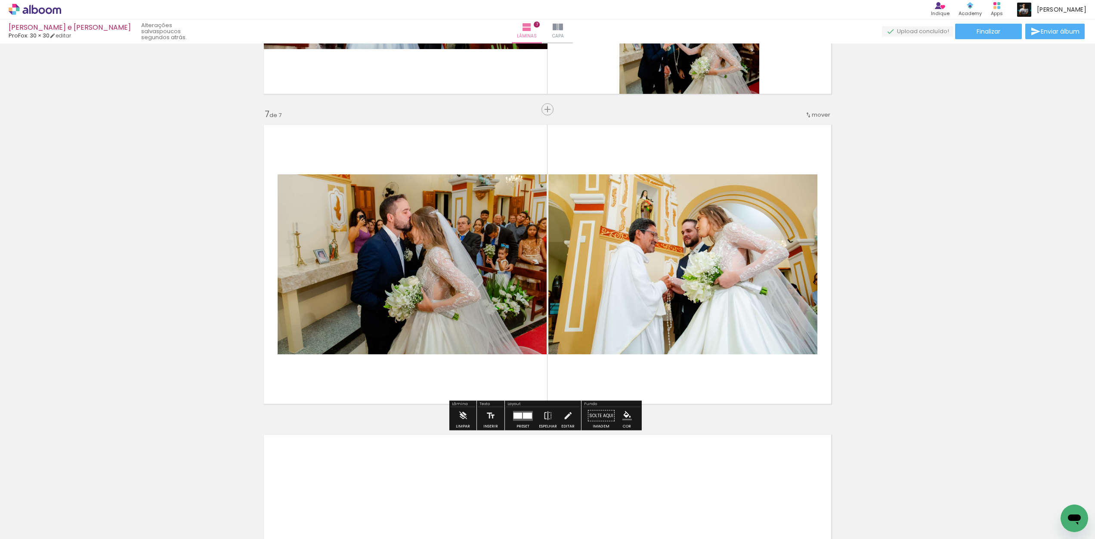
scroll to position [2072, 0]
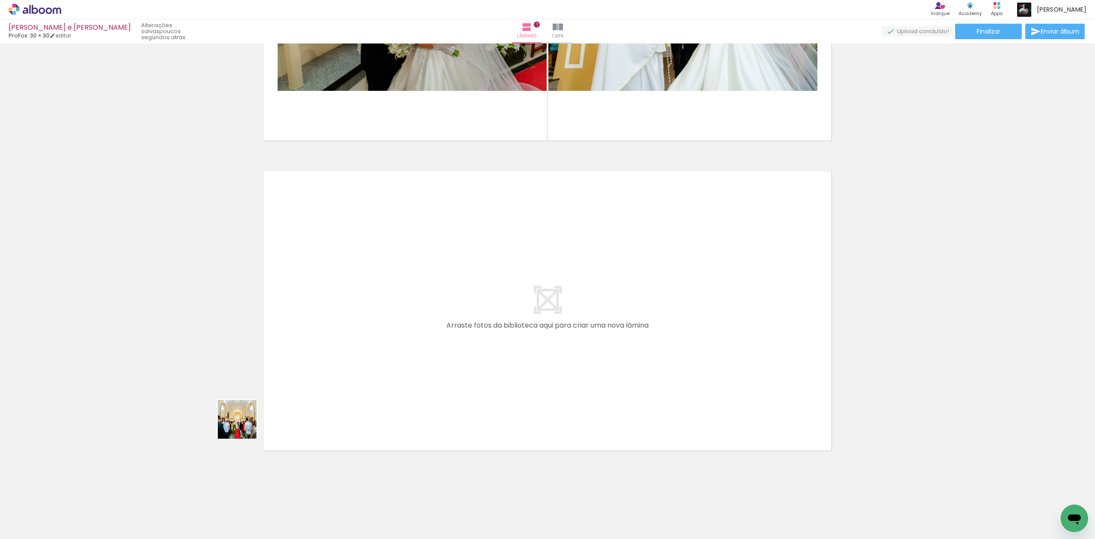
drag, startPoint x: 80, startPoint y: 512, endPoint x: 385, endPoint y: 360, distance: 341.2
click at [385, 360] on quentale-workspace at bounding box center [547, 269] width 1095 height 539
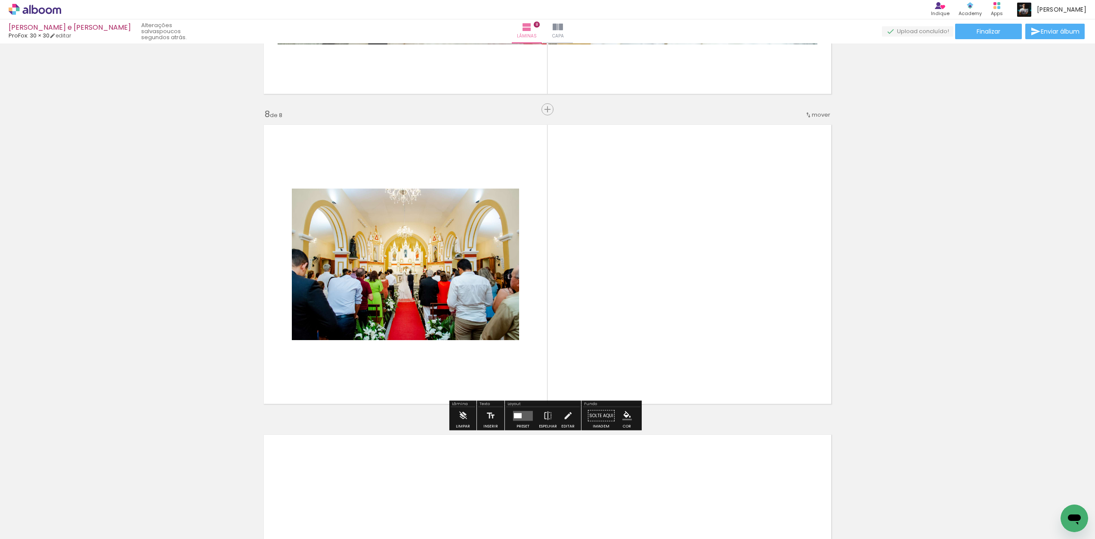
scroll to position [2118, 0]
click at [522, 411] on quentale-layouter at bounding box center [523, 416] width 20 height 10
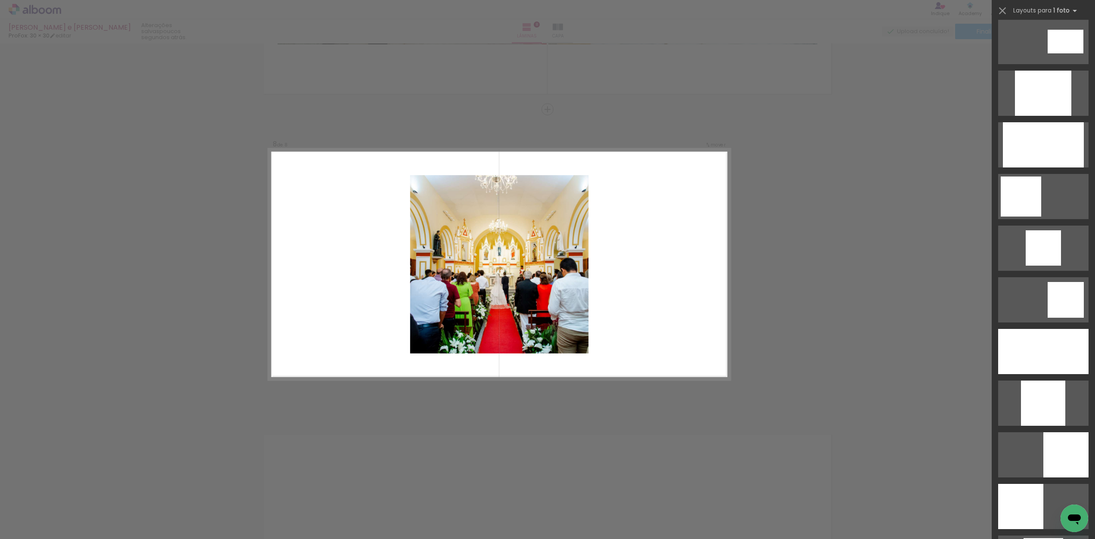
scroll to position [699, 0]
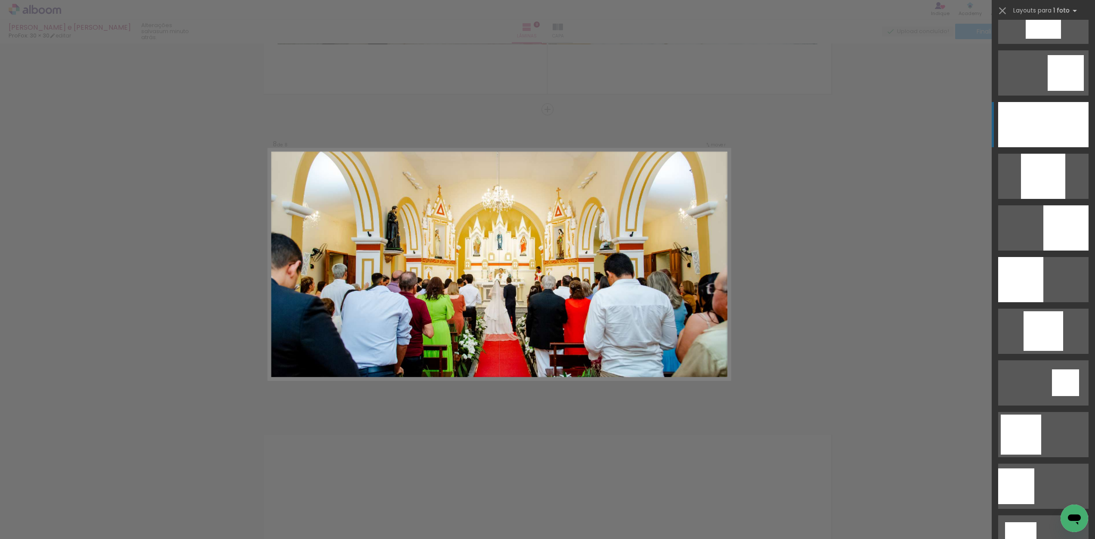
click at [1072, 117] on div at bounding box center [1044, 124] width 90 height 45
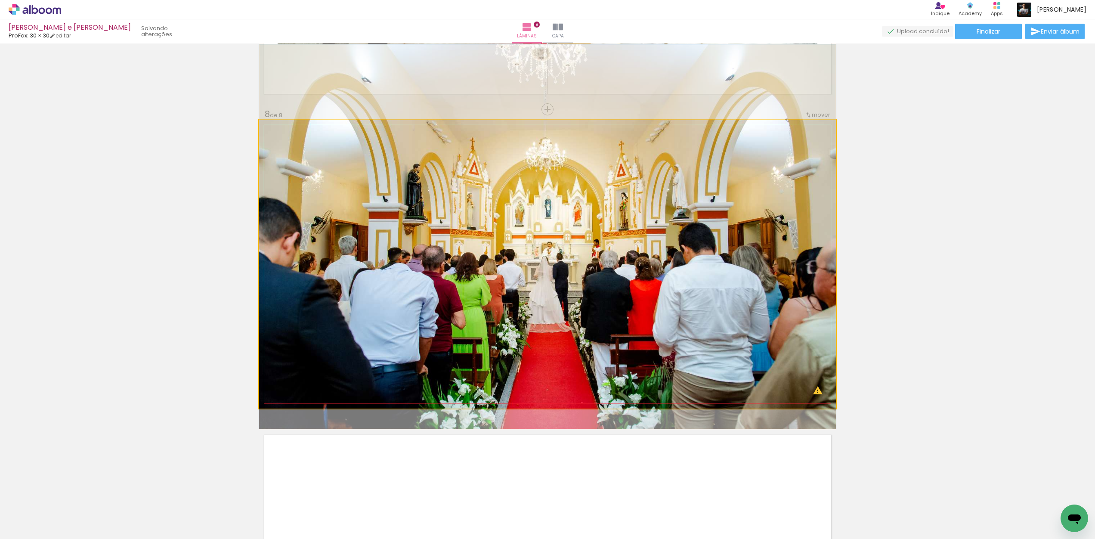
drag, startPoint x: 744, startPoint y: 265, endPoint x: 757, endPoint y: 238, distance: 30.3
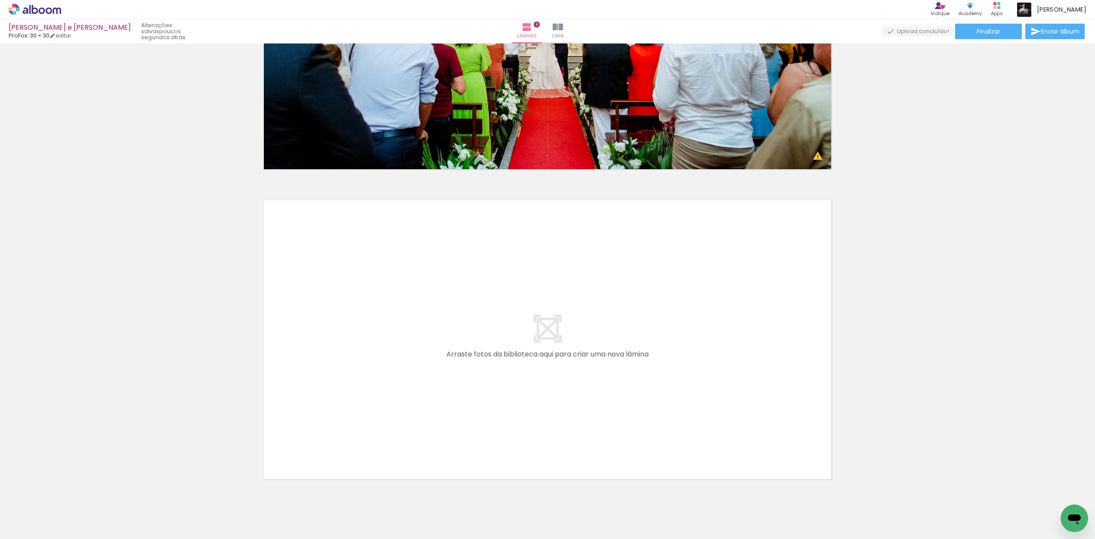
scroll to position [2382, 0]
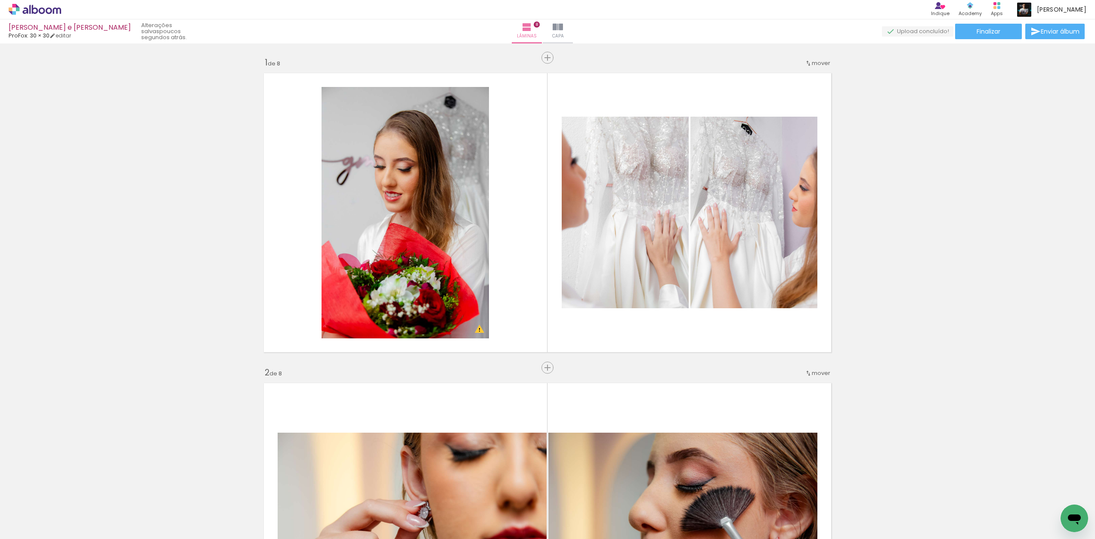
scroll to position [699, 0]
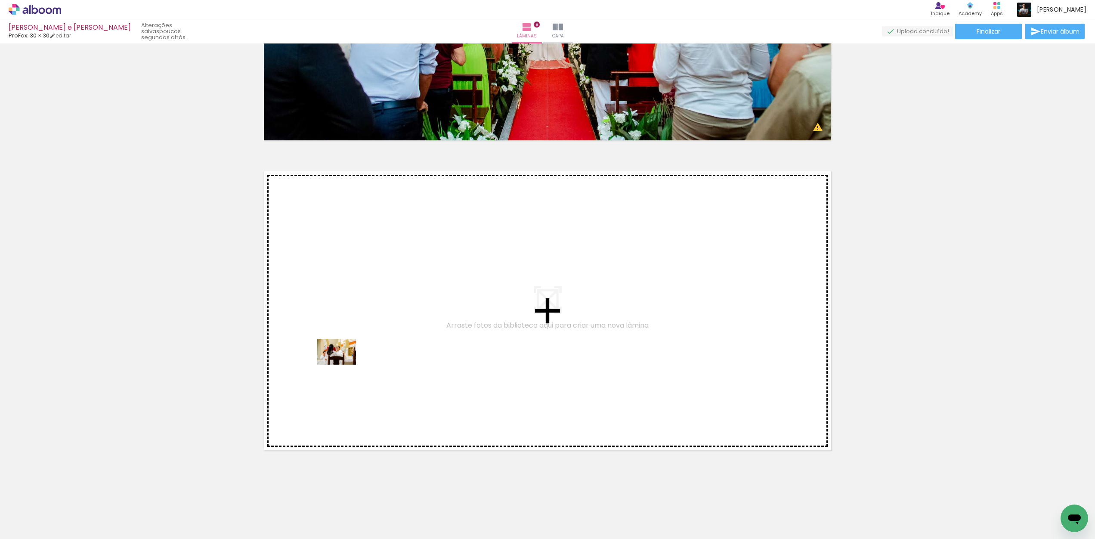
drag, startPoint x: 85, startPoint y: 521, endPoint x: 343, endPoint y: 365, distance: 301.7
click at [343, 365] on quentale-workspace at bounding box center [547, 269] width 1095 height 539
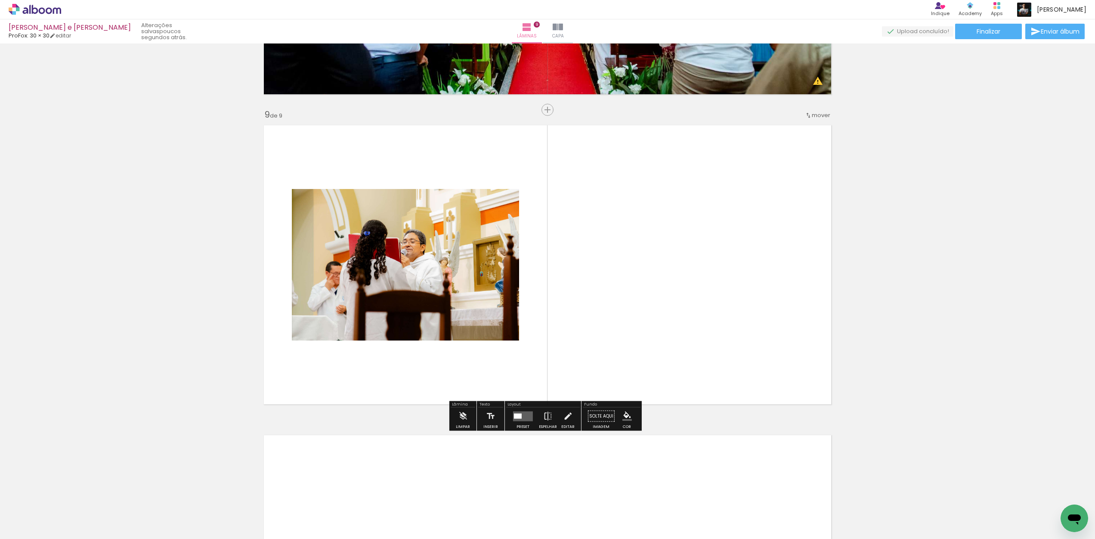
scroll to position [2428, 0]
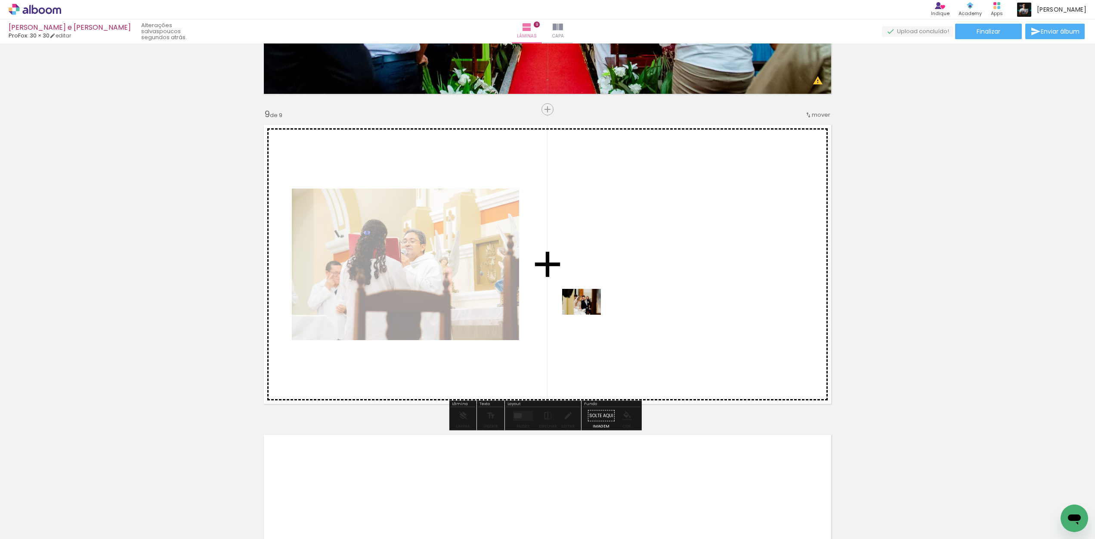
drag, startPoint x: 112, startPoint y: 503, endPoint x: 589, endPoint y: 314, distance: 512.8
click at [589, 314] on quentale-workspace at bounding box center [547, 269] width 1095 height 539
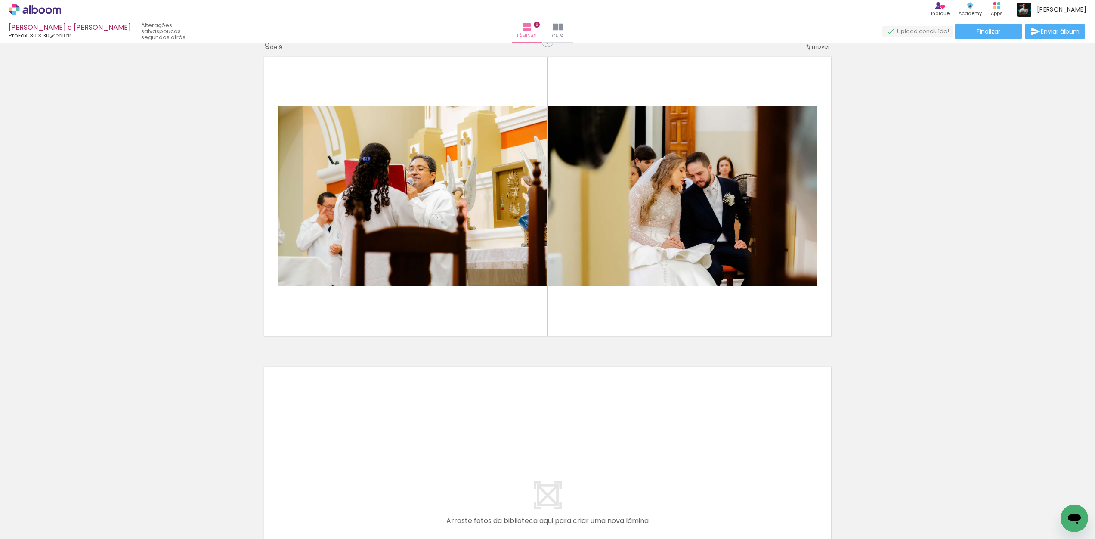
scroll to position [2451, 0]
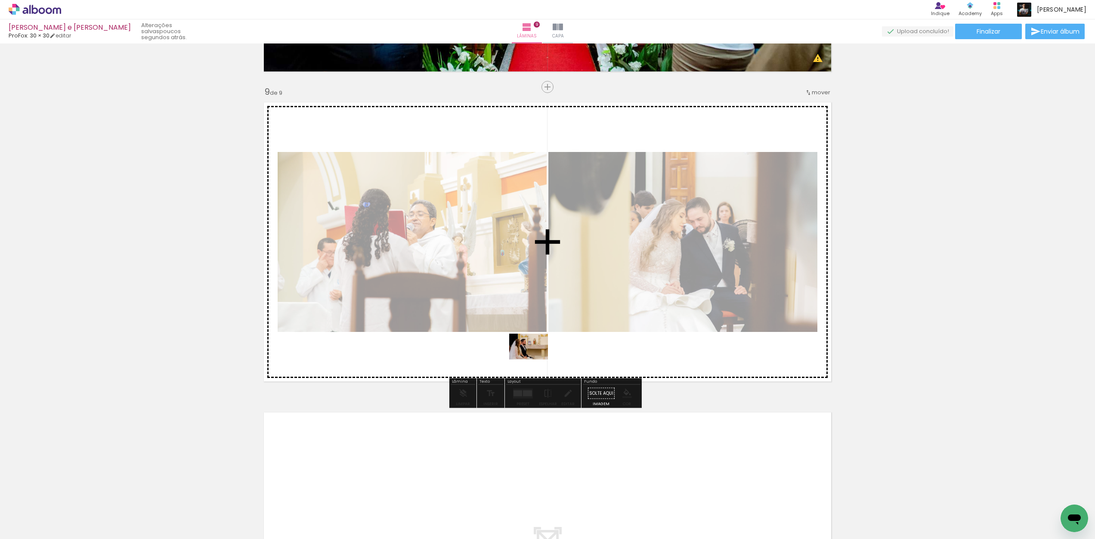
drag, startPoint x: 80, startPoint y: 512, endPoint x: 535, endPoint y: 360, distance: 480.5
click at [535, 360] on quentale-workspace at bounding box center [547, 269] width 1095 height 539
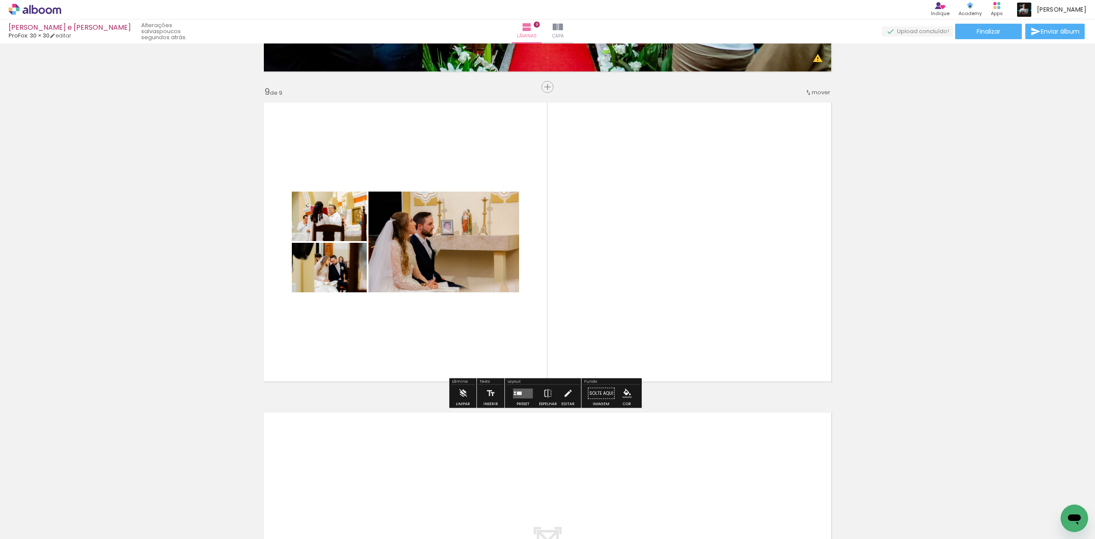
click at [516, 397] on quentale-layouter at bounding box center [523, 393] width 20 height 10
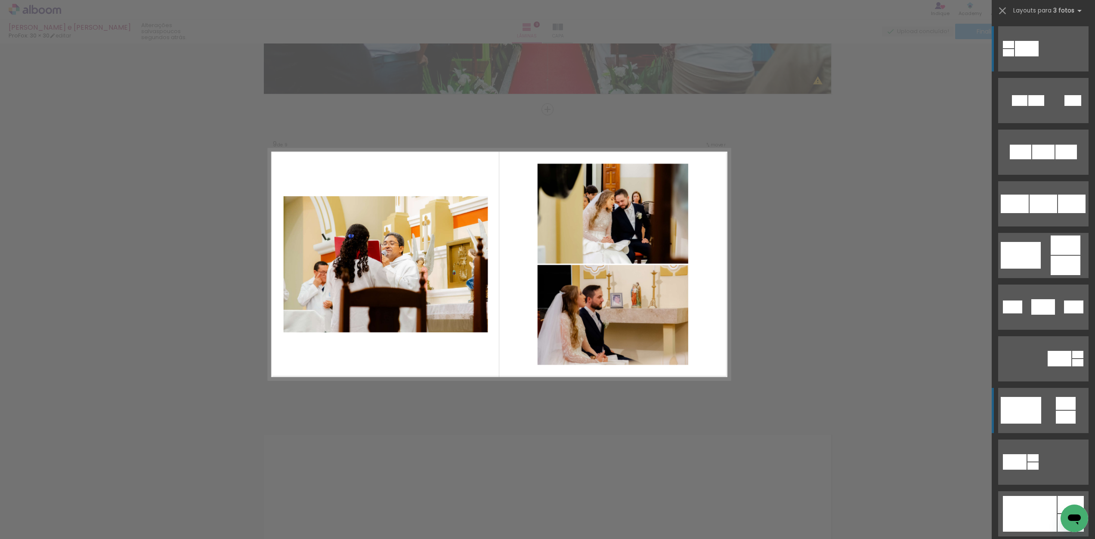
scroll to position [169, 0]
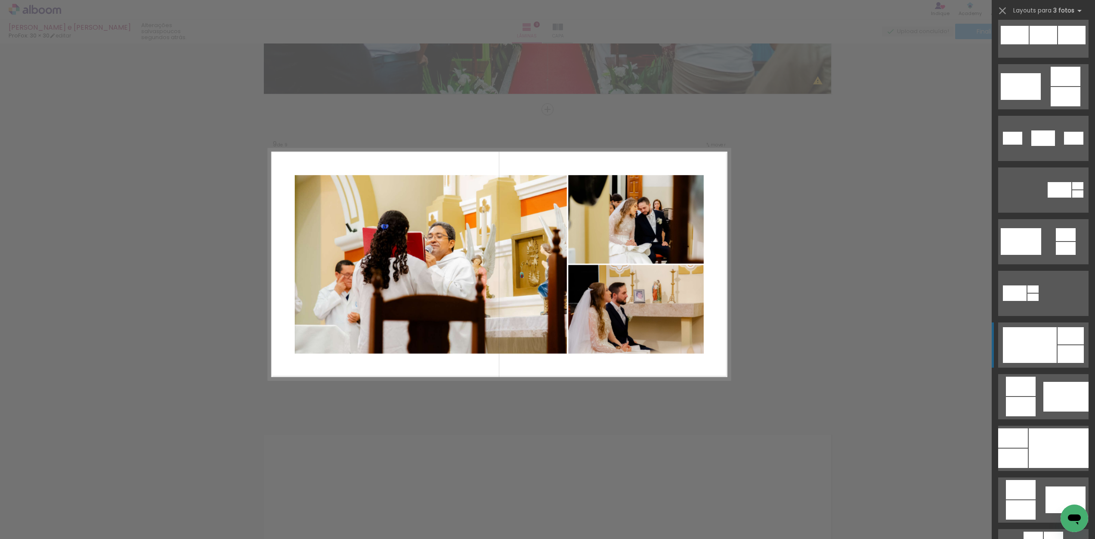
click at [1067, 338] on div at bounding box center [1071, 335] width 26 height 17
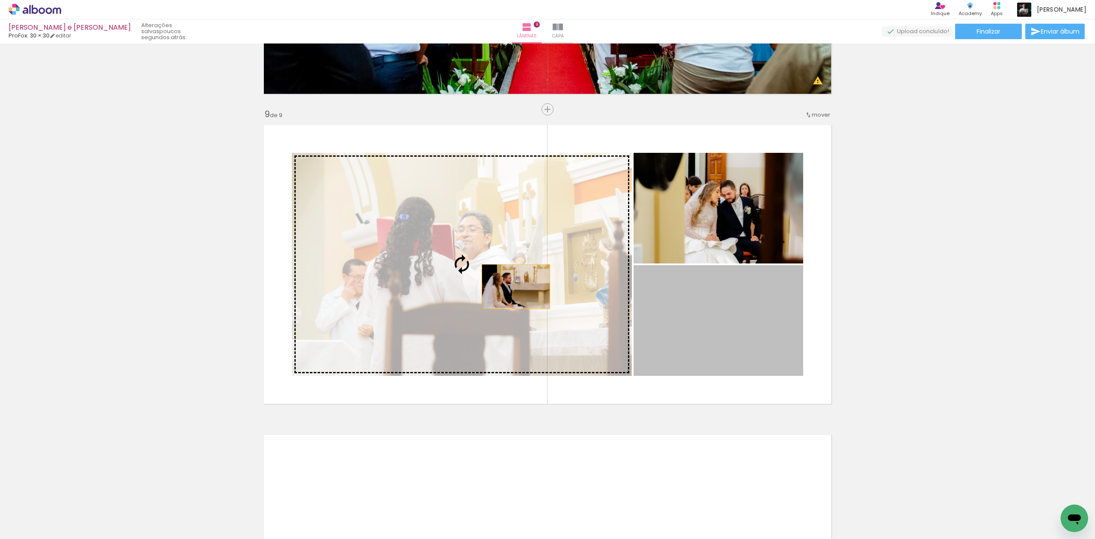
drag, startPoint x: 732, startPoint y: 309, endPoint x: 512, endPoint y: 287, distance: 221.2
click at [0, 0] on slot at bounding box center [0, 0] width 0 height 0
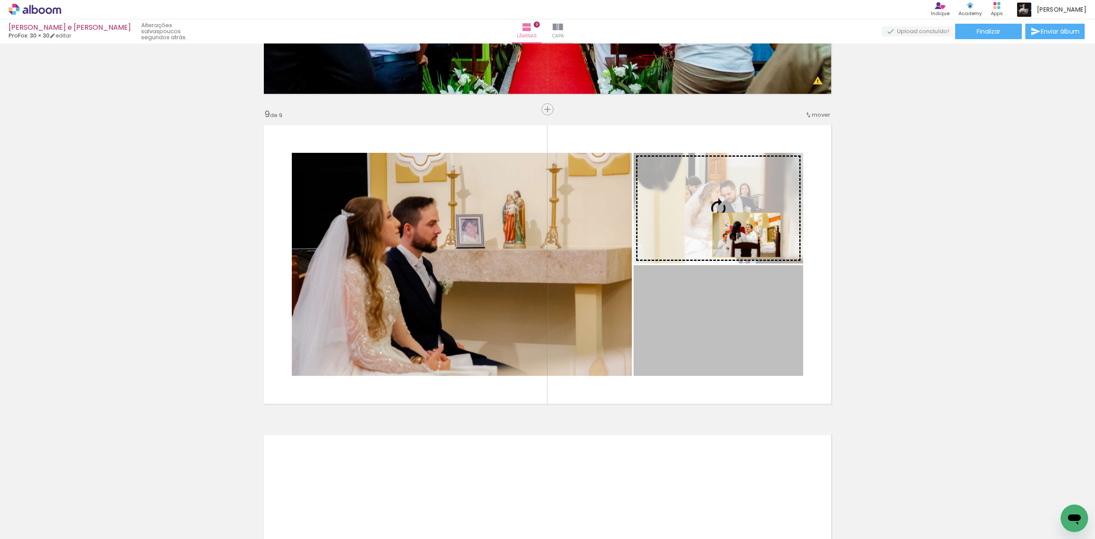
drag, startPoint x: 726, startPoint y: 312, endPoint x: 741, endPoint y: 209, distance: 103.6
click at [0, 0] on slot at bounding box center [0, 0] width 0 height 0
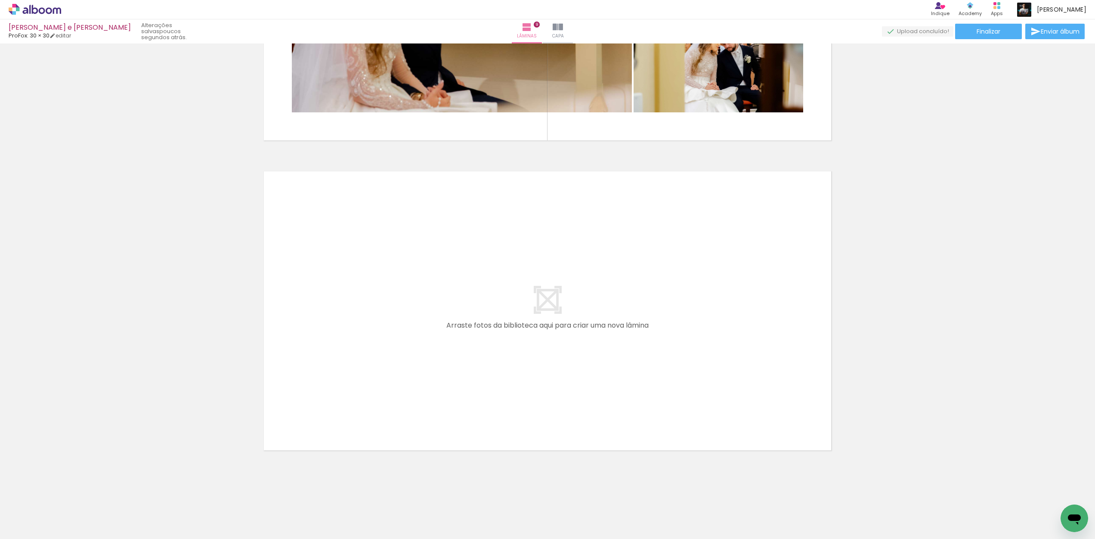
click at [71, 493] on iron-icon at bounding box center [67, 492] width 9 height 9
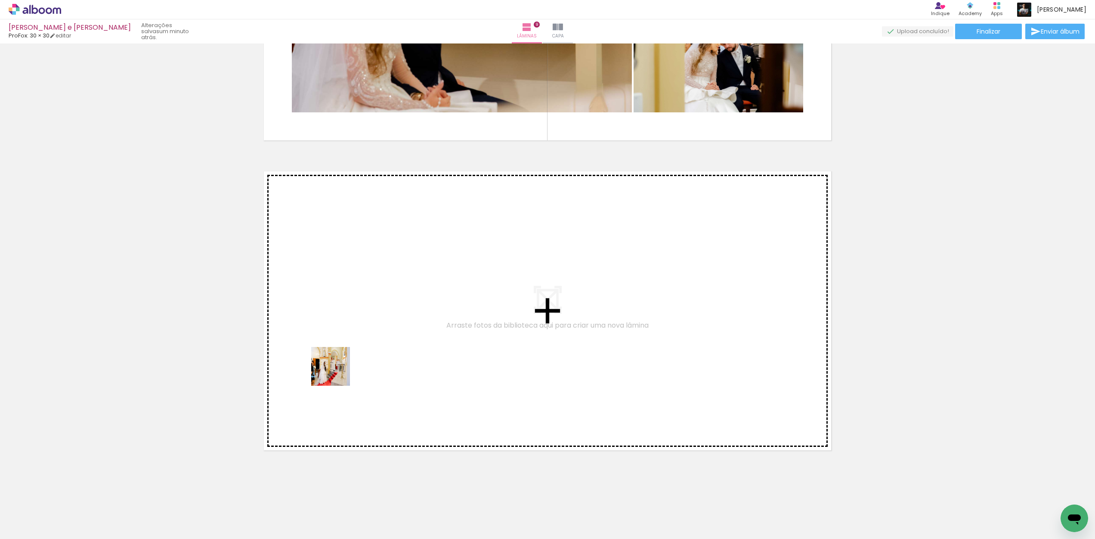
drag, startPoint x: 94, startPoint y: 517, endPoint x: 351, endPoint y: 364, distance: 299.1
click at [351, 364] on quentale-workspace at bounding box center [547, 269] width 1095 height 539
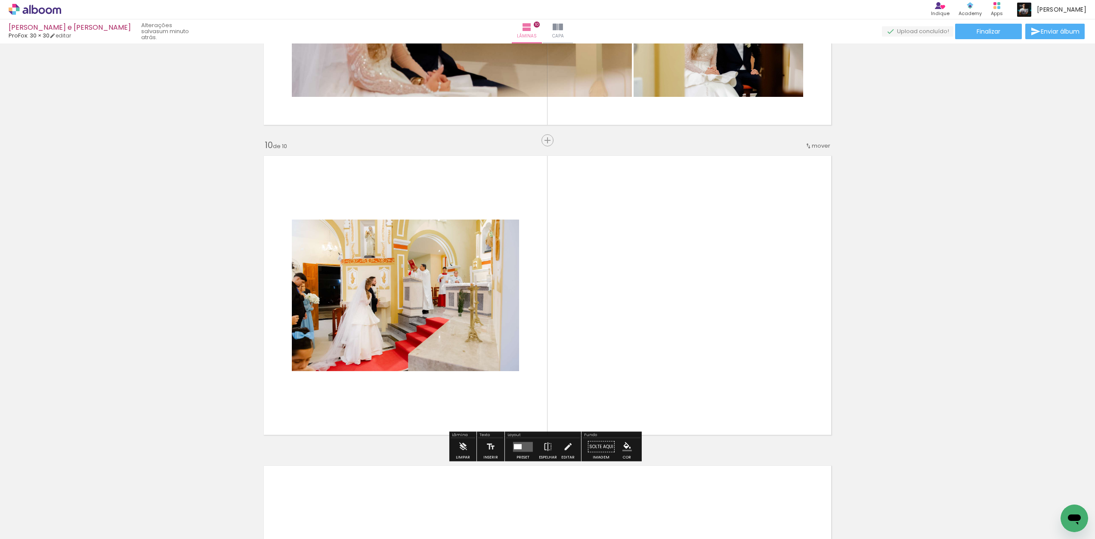
scroll to position [2724, 0]
